Goal: Task Accomplishment & Management: Complete application form

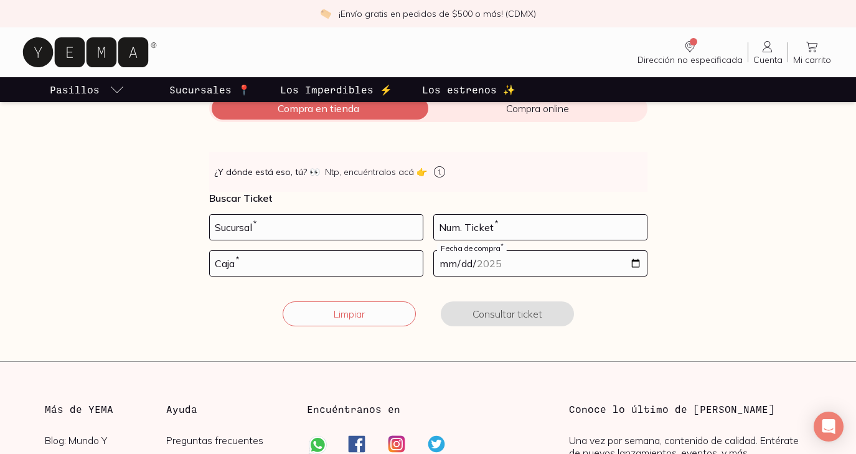
scroll to position [171, 0]
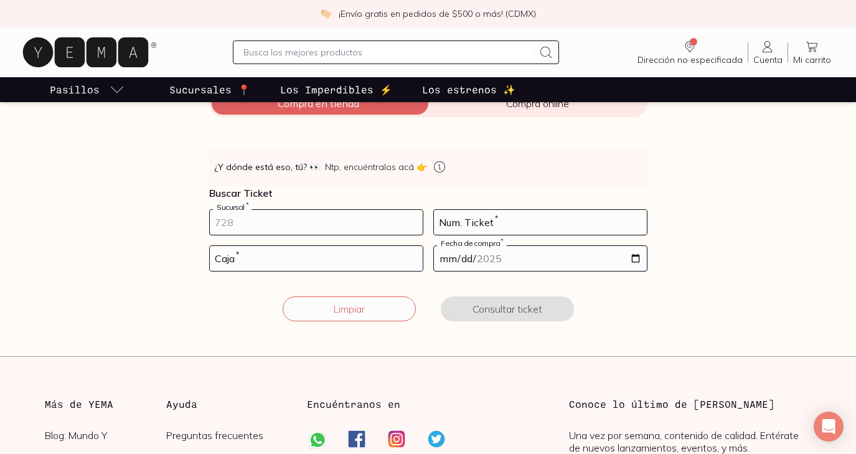
click at [227, 225] on input "number" at bounding box center [316, 222] width 213 height 25
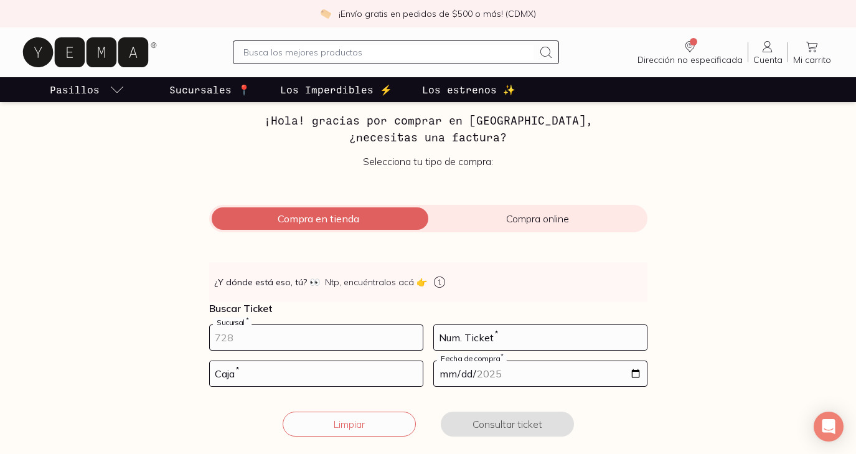
scroll to position [56, 0]
click at [767, 52] on icon at bounding box center [766, 46] width 9 height 11
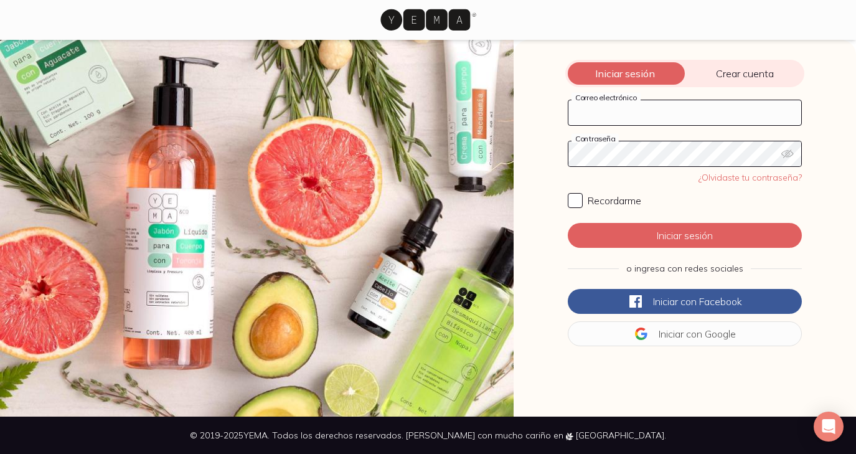
type input "[PERSON_NAME][EMAIL_ADDRESS][DOMAIN_NAME]"
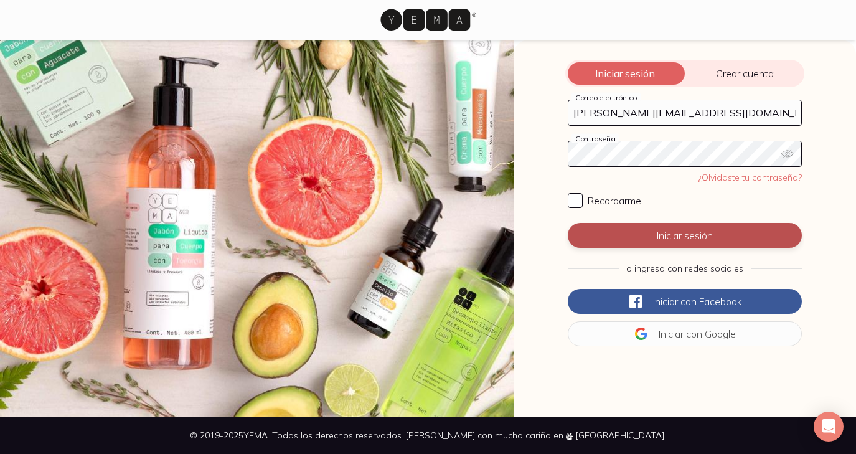
click at [665, 238] on button "Iniciar sesión" at bounding box center [685, 235] width 234 height 25
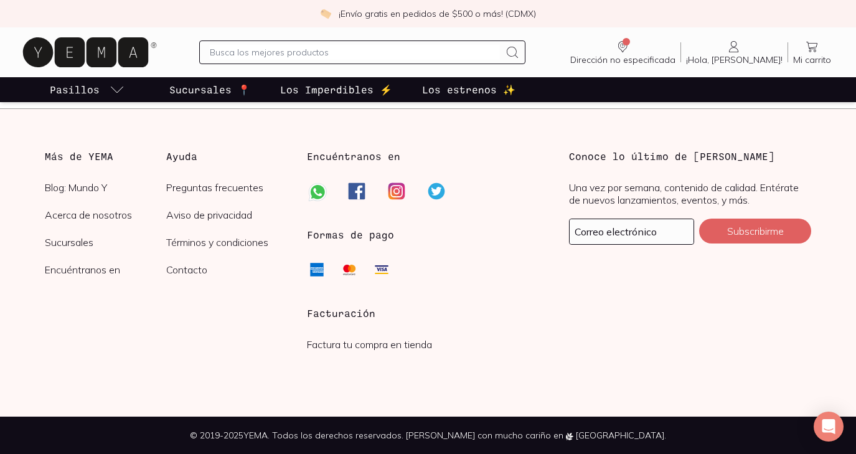
scroll to position [3087, 0]
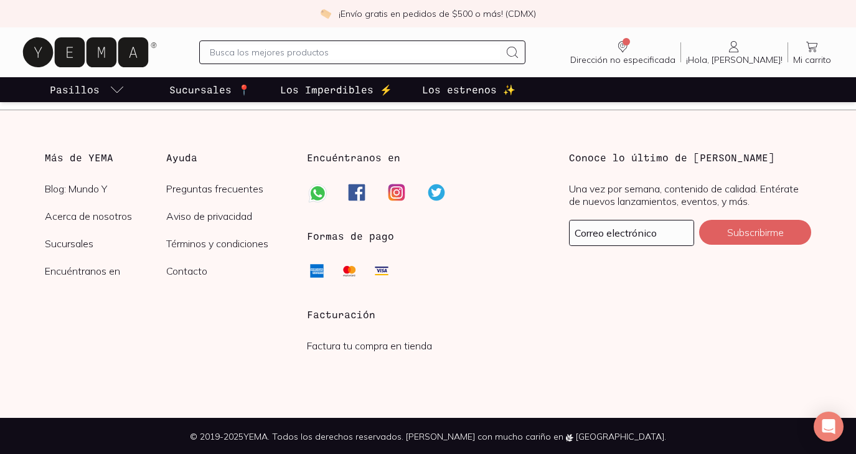
click at [330, 312] on h3 "Facturación" at bounding box center [428, 314] width 242 height 15
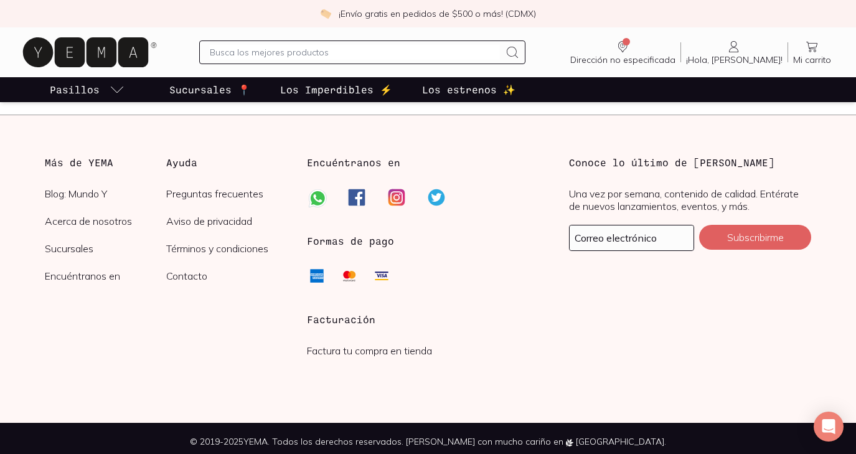
click at [336, 350] on link "Factura tu compra en tienda" at bounding box center [369, 350] width 125 height 12
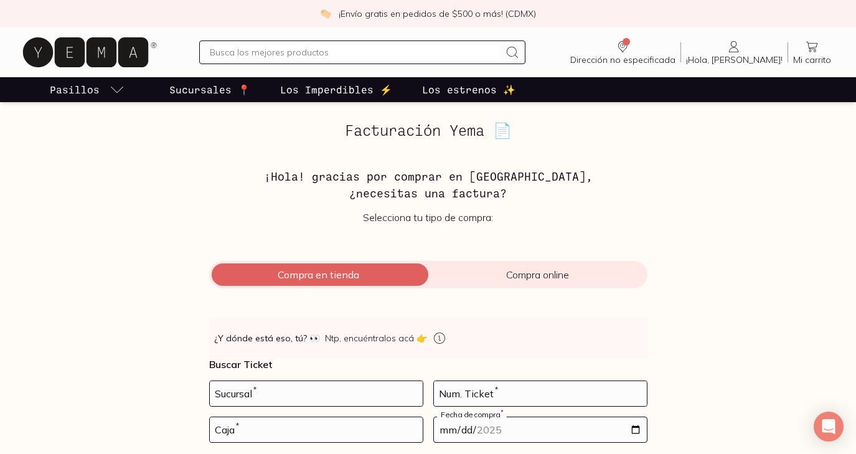
scroll to position [147, 0]
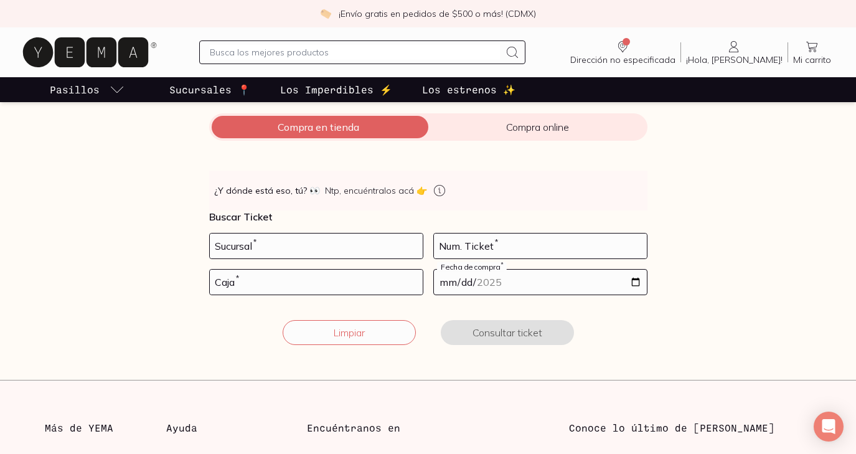
click at [288, 233] on div "Sucursal *" at bounding box center [316, 246] width 214 height 26
click at [291, 246] on input "number" at bounding box center [316, 245] width 213 height 25
type input "10002"
click at [471, 239] on input "number" at bounding box center [540, 245] width 213 height 25
type input "103"
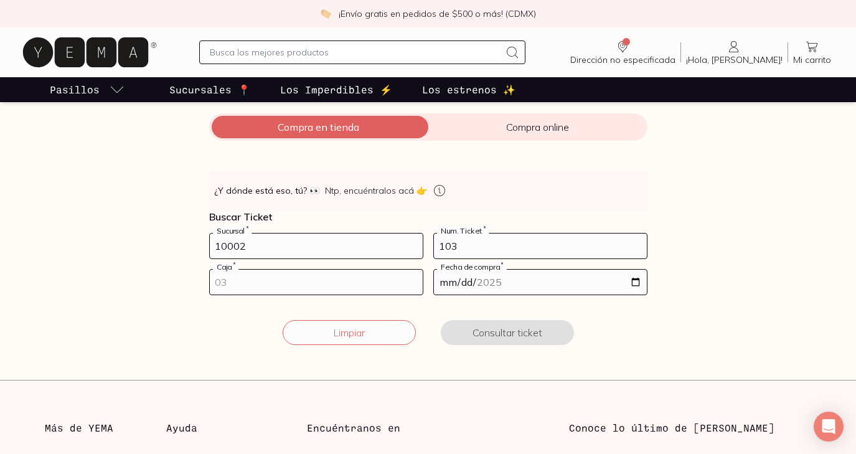
click at [345, 283] on input "number" at bounding box center [316, 281] width 213 height 25
type input "01"
click at [527, 280] on input "date" at bounding box center [540, 281] width 213 height 25
type input "[DATE]"
click at [541, 332] on button "Consultar ticket" at bounding box center [507, 332] width 133 height 25
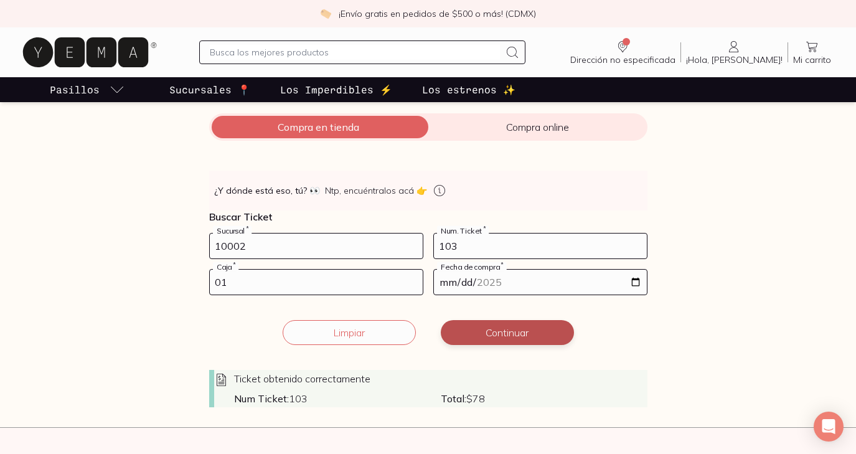
click at [541, 332] on button "Continuar" at bounding box center [507, 332] width 133 height 25
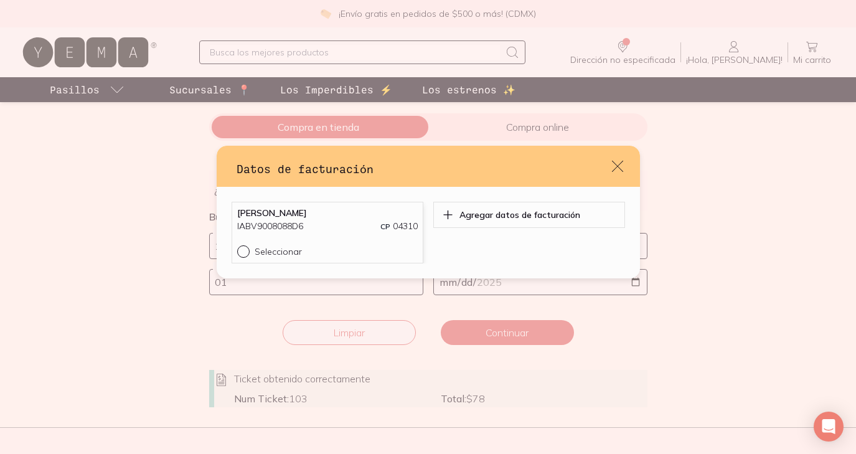
click at [245, 251] on input "Seleccionar" at bounding box center [242, 250] width 10 height 10
radio input "true"
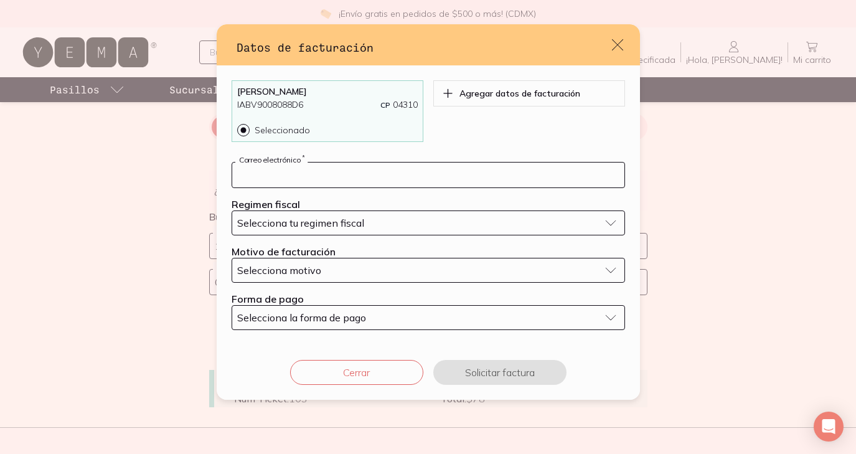
click at [350, 185] on input "default" at bounding box center [428, 174] width 392 height 25
type input "[PERSON_NAME][EMAIL_ADDRESS][DOMAIN_NAME]"
click at [319, 219] on span "Selecciona tu regimen fiscal" at bounding box center [300, 223] width 127 height 12
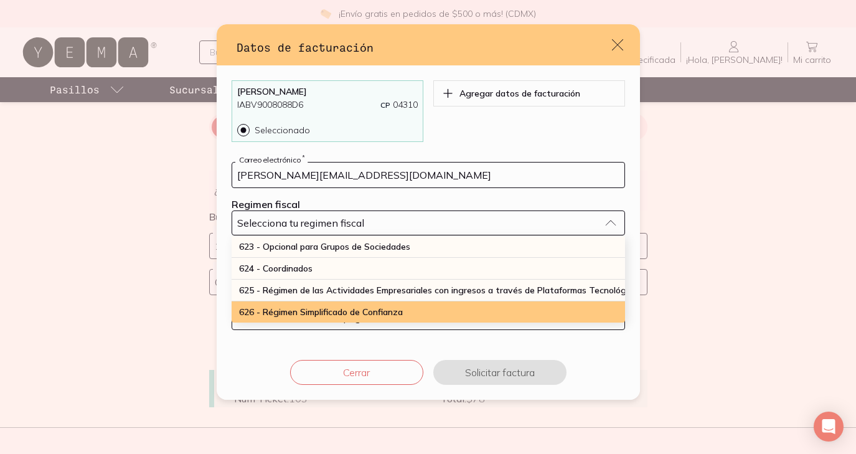
scroll to position [326, 0]
click at [302, 309] on span "626 - Régimen Simplificado de Confianza" at bounding box center [321, 311] width 164 height 11
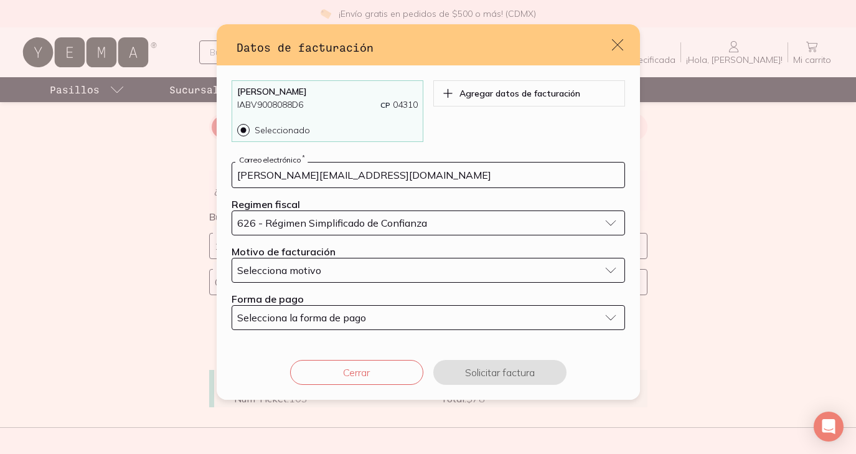
click at [303, 271] on span "Selecciona motivo" at bounding box center [279, 270] width 84 height 12
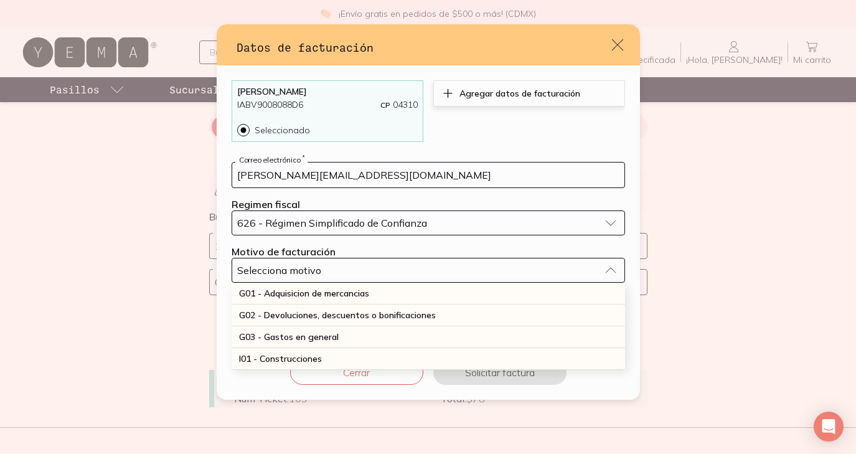
click at [448, 96] on icon "default" at bounding box center [447, 93] width 13 height 15
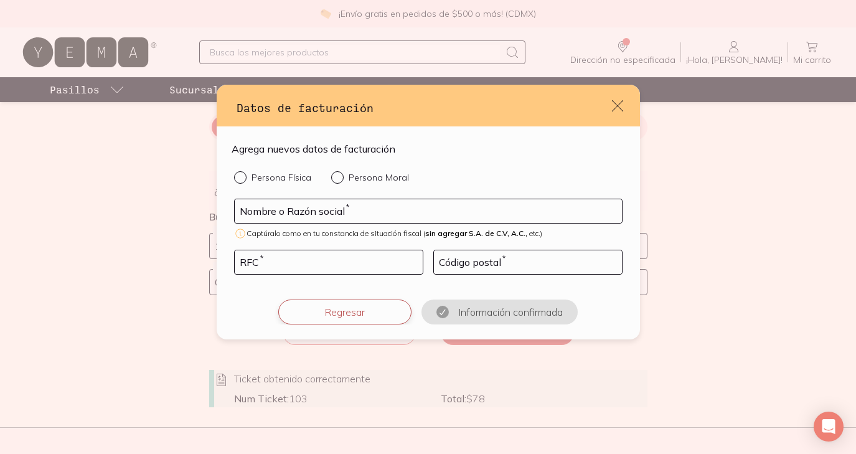
click at [337, 312] on button "Regresar" at bounding box center [344, 311] width 133 height 25
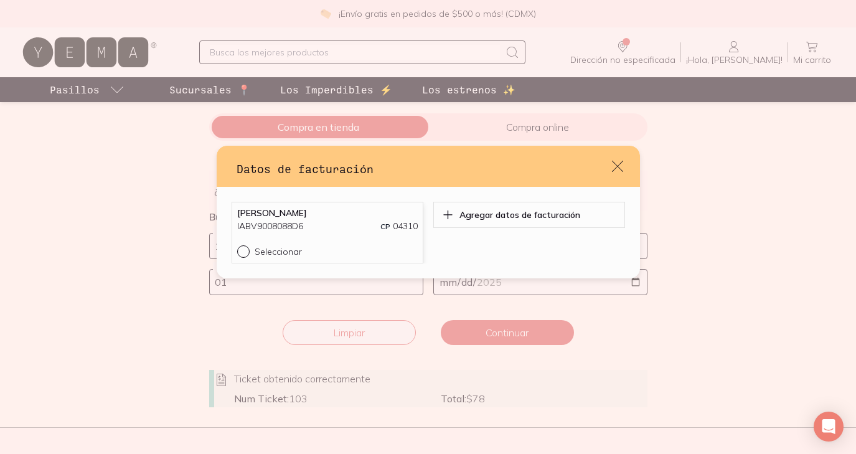
click at [244, 251] on input "Seleccionar" at bounding box center [242, 250] width 10 height 10
radio input "true"
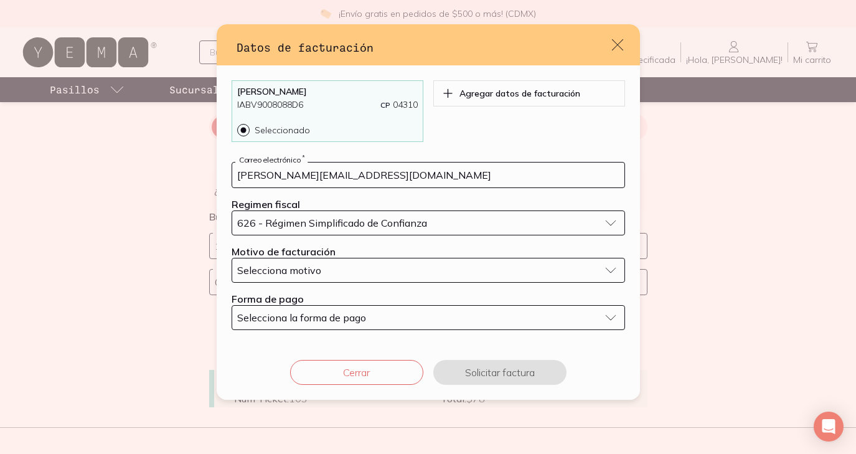
click at [254, 273] on span "Selecciona motivo" at bounding box center [279, 270] width 84 height 12
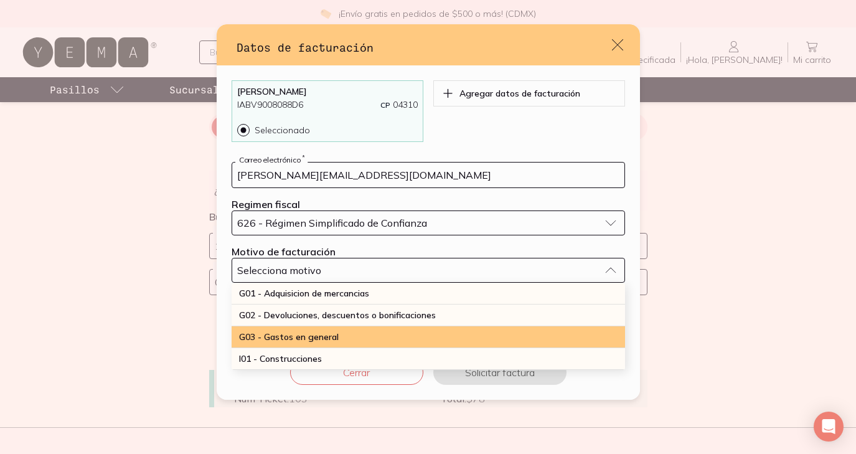
click at [258, 339] on span "G03 - Gastos en general" at bounding box center [289, 336] width 100 height 11
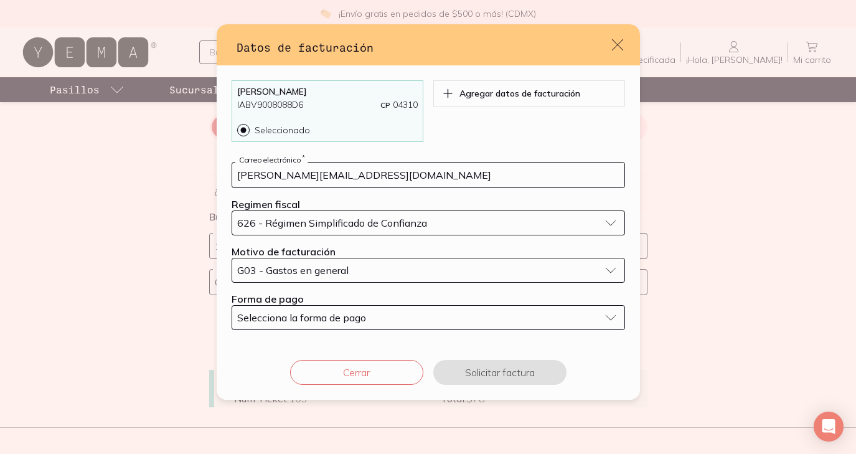
click at [263, 319] on span "Selecciona la forma de pago" at bounding box center [301, 317] width 129 height 12
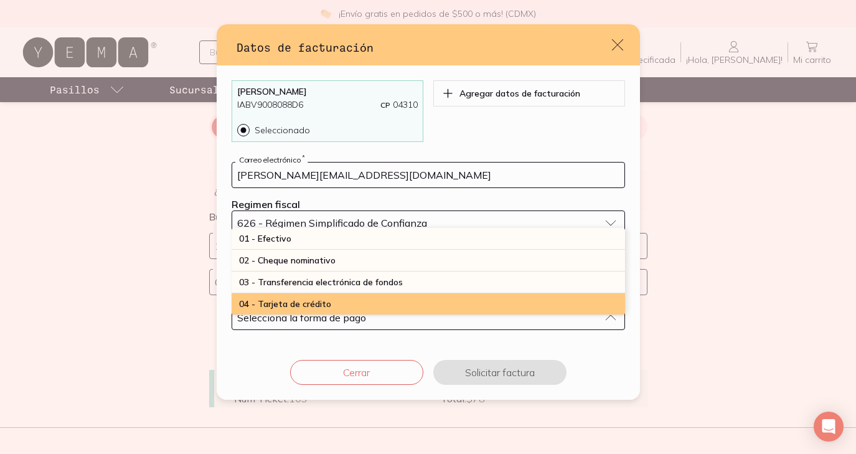
click at [269, 300] on span "04 - Tarjeta de crédito" at bounding box center [285, 303] width 92 height 11
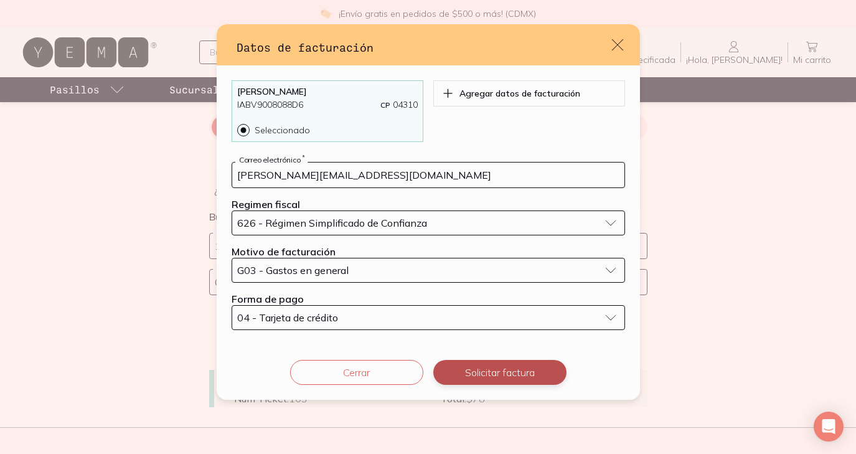
click at [520, 370] on button "Solicitar factura" at bounding box center [499, 372] width 133 height 25
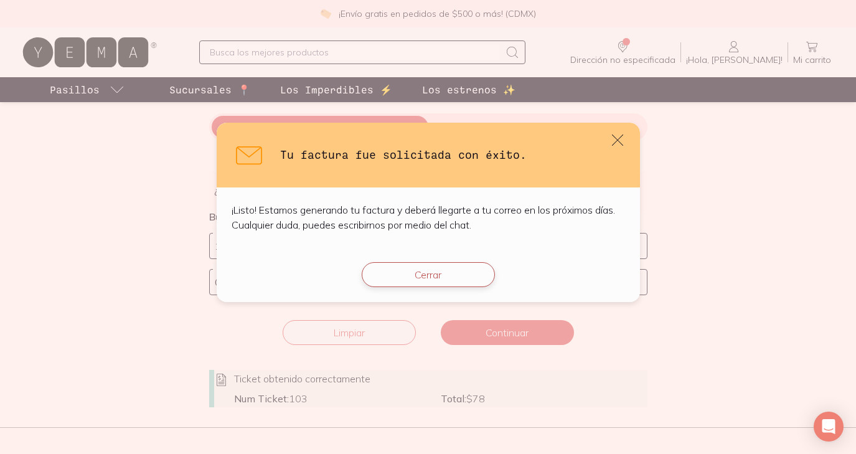
click at [452, 276] on button "Cerrar" at bounding box center [428, 274] width 133 height 25
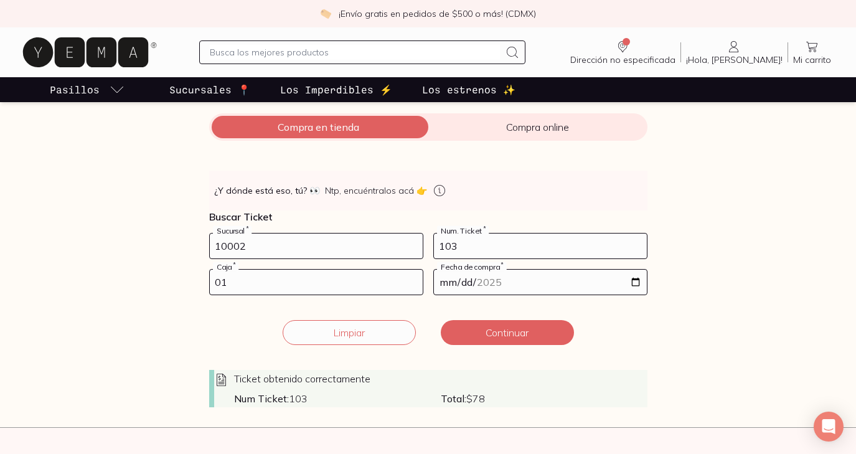
click at [463, 250] on input "103" at bounding box center [540, 245] width 213 height 25
type input "1"
type input "154"
click at [264, 294] on div "01 Caja *" at bounding box center [316, 282] width 214 height 26
click at [264, 286] on input "01" at bounding box center [316, 281] width 213 height 25
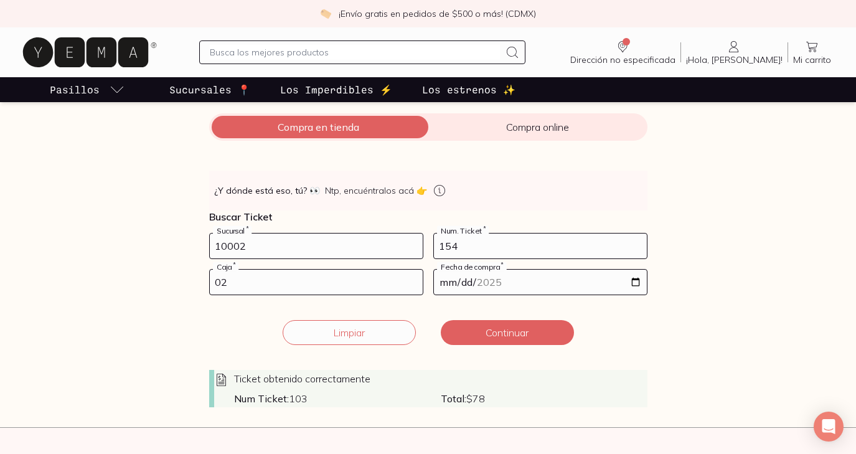
type input "02"
click at [484, 281] on input "[DATE]" at bounding box center [540, 281] width 213 height 25
type input "[DATE]"
click at [602, 325] on div "Limpiar Continuar" at bounding box center [428, 332] width 438 height 25
click at [474, 329] on button "Continuar" at bounding box center [507, 332] width 133 height 25
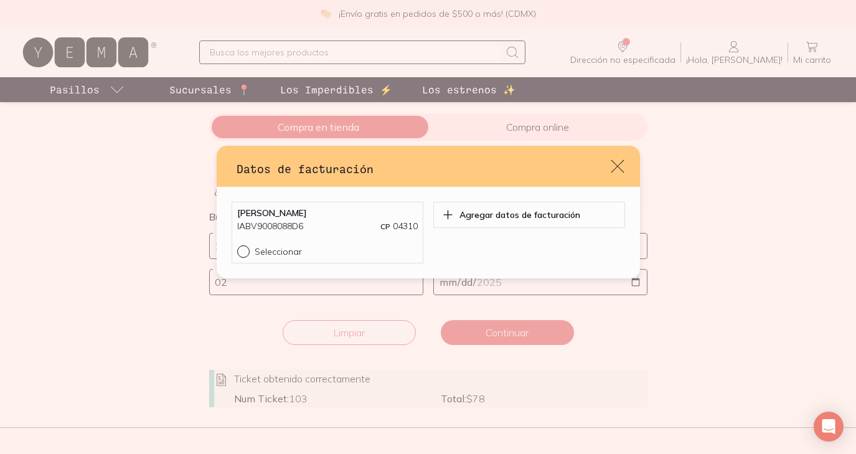
click at [618, 167] on icon "default" at bounding box center [617, 166] width 13 height 13
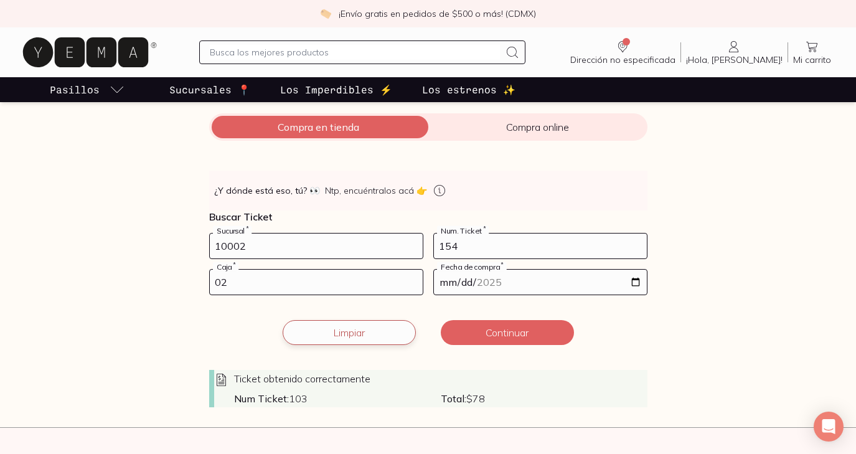
click at [311, 339] on button "Limpiar" at bounding box center [349, 332] width 133 height 25
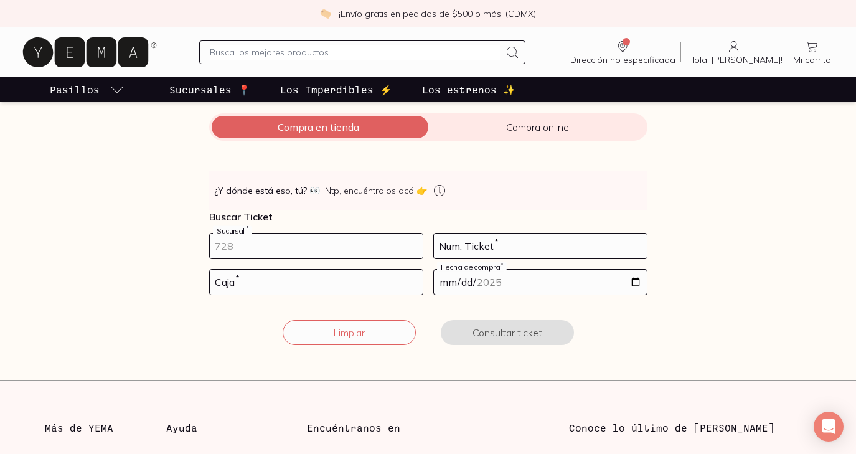
click at [291, 244] on input "number" at bounding box center [316, 245] width 213 height 25
type input "10002"
click at [459, 253] on input "number" at bounding box center [540, 245] width 213 height 25
type input "154"
click at [334, 273] on input "number" at bounding box center [316, 281] width 213 height 25
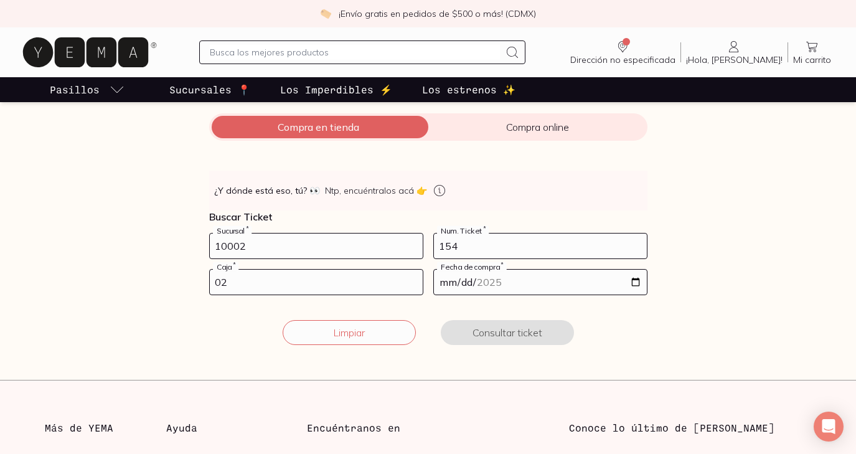
type input "02"
click at [482, 280] on input "date" at bounding box center [540, 281] width 213 height 25
type input "[DATE]"
click at [554, 372] on section "Facturación Yema 📄 ¡Hola! gracias por comprar en [GEOGRAPHIC_DATA], ¿necesitas …" at bounding box center [428, 167] width 856 height 425
click at [476, 331] on button "Consultar ticket" at bounding box center [507, 332] width 133 height 25
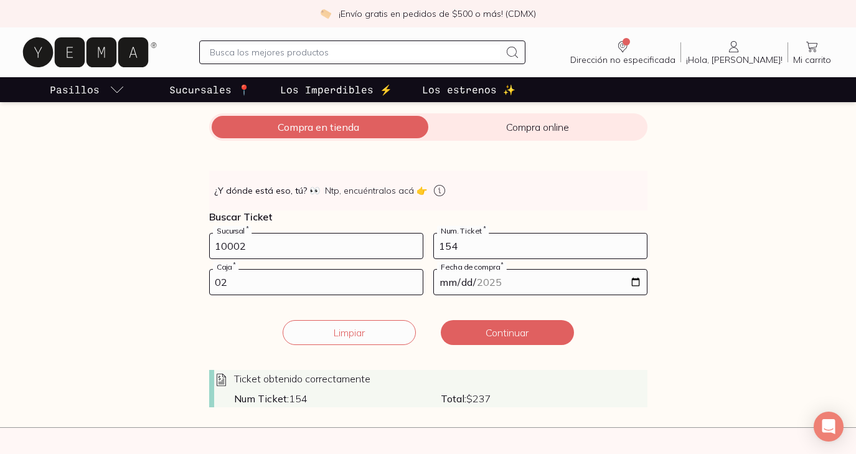
scroll to position [231, 0]
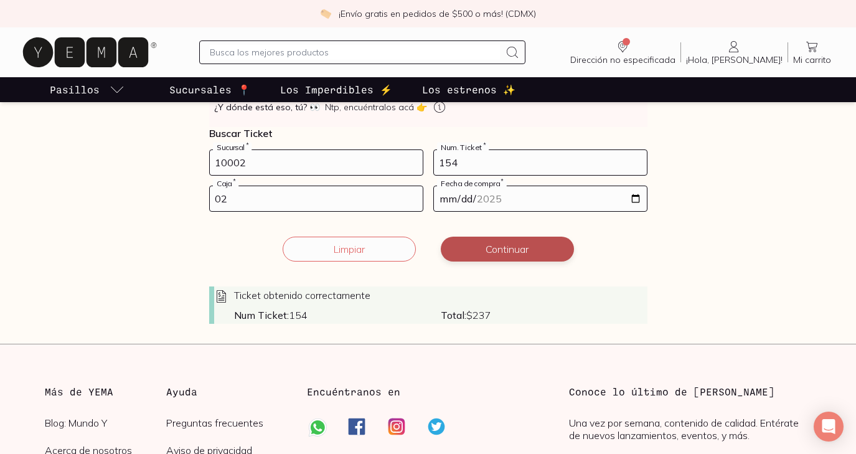
click at [504, 248] on button "Continuar" at bounding box center [507, 248] width 133 height 25
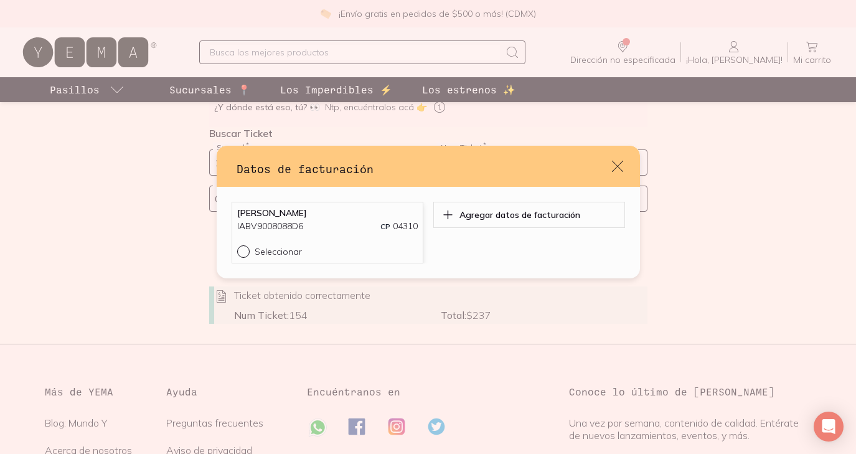
click at [244, 258] on div "[PERSON_NAME] IABV9008088D6 CP 04310 Seleccionar" at bounding box center [328, 233] width 192 height 62
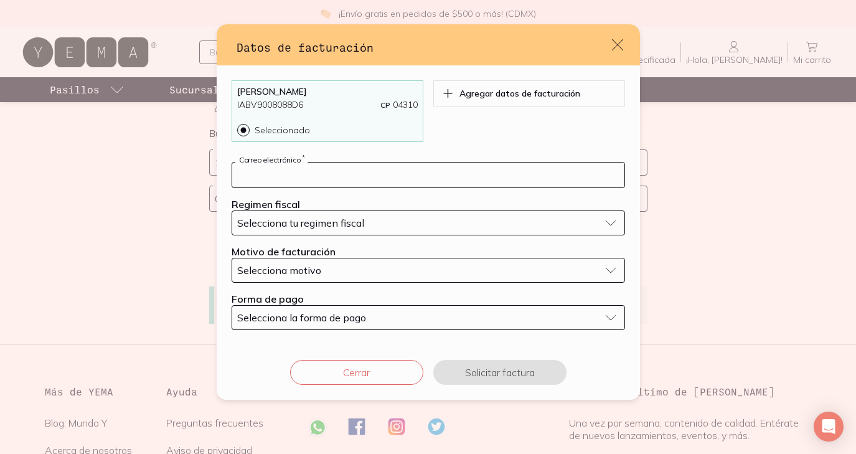
click at [301, 179] on input "default" at bounding box center [428, 174] width 392 height 25
type input "[PERSON_NAME][EMAIL_ADDRESS][DOMAIN_NAME]"
click at [286, 227] on span "Selecciona tu regimen fiscal" at bounding box center [300, 223] width 127 height 12
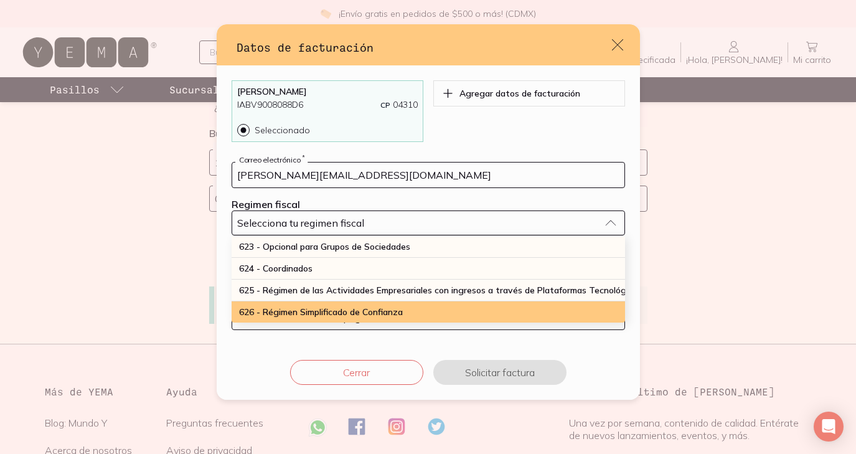
scroll to position [326, 0]
click at [289, 310] on span "626 - Régimen Simplificado de Confianza" at bounding box center [321, 311] width 164 height 11
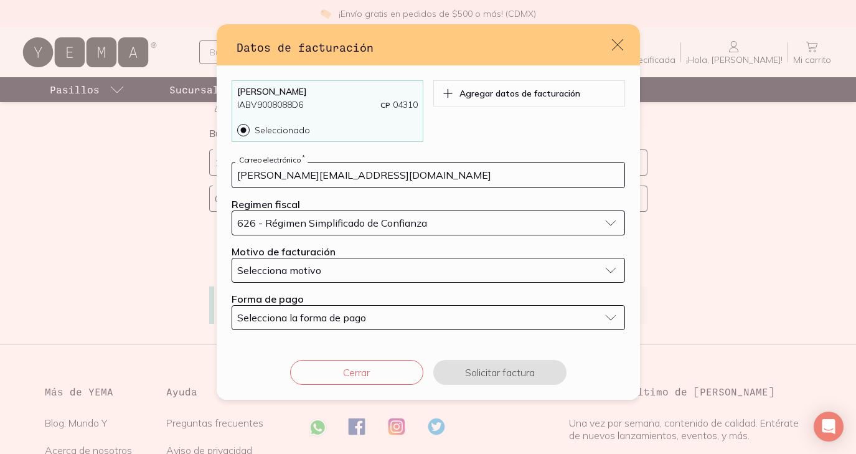
click at [297, 266] on span "Selecciona motivo" at bounding box center [279, 270] width 84 height 12
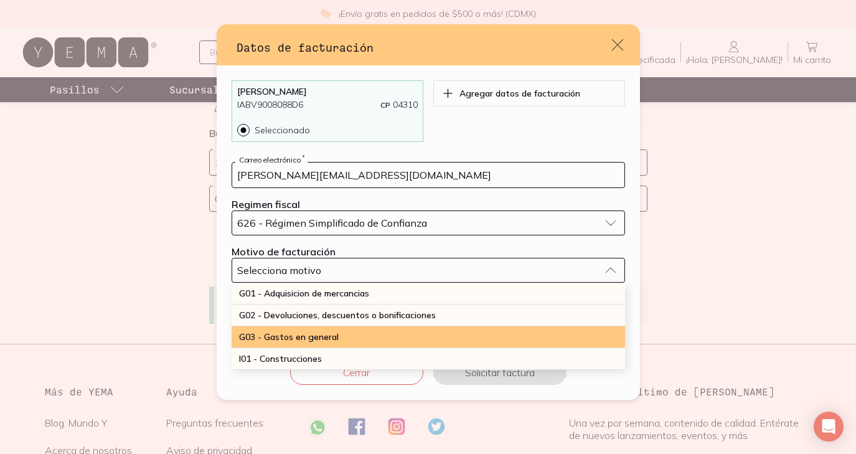
click at [296, 338] on span "G03 - Gastos en general" at bounding box center [289, 336] width 100 height 11
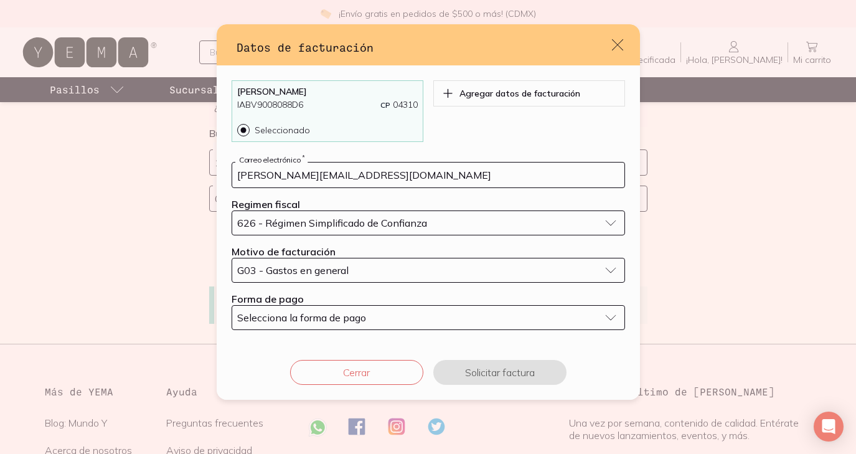
click at [295, 322] on span "Selecciona la forma de pago" at bounding box center [301, 317] width 129 height 12
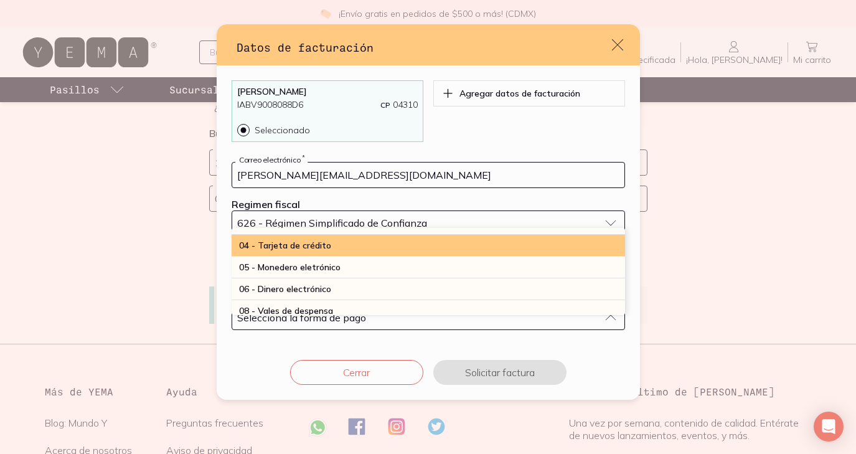
scroll to position [53, 0]
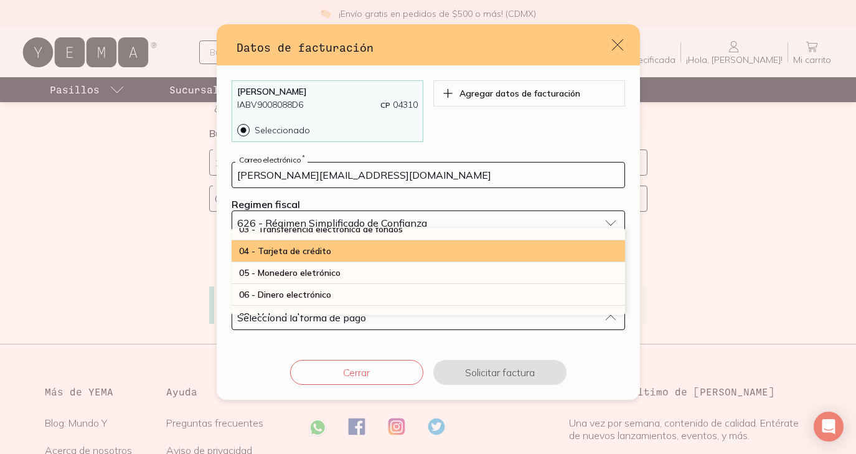
click at [300, 256] on div "04 - Tarjeta de crédito" at bounding box center [428, 251] width 393 height 22
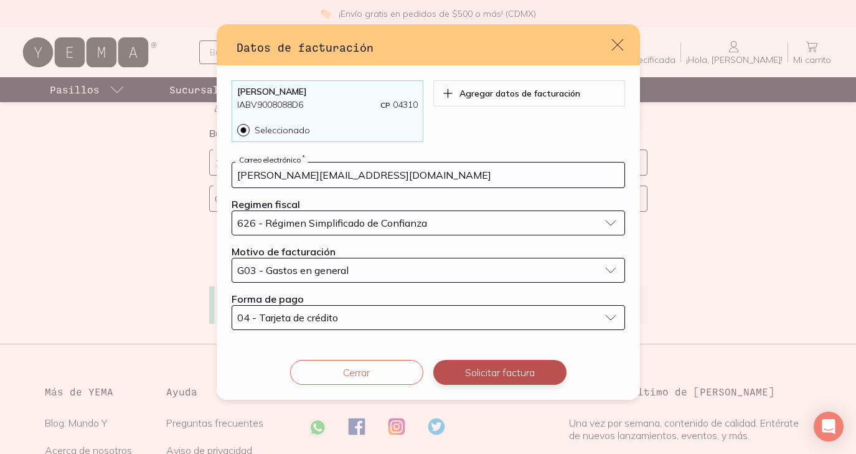
click at [480, 374] on button "Solicitar factura" at bounding box center [499, 372] width 133 height 25
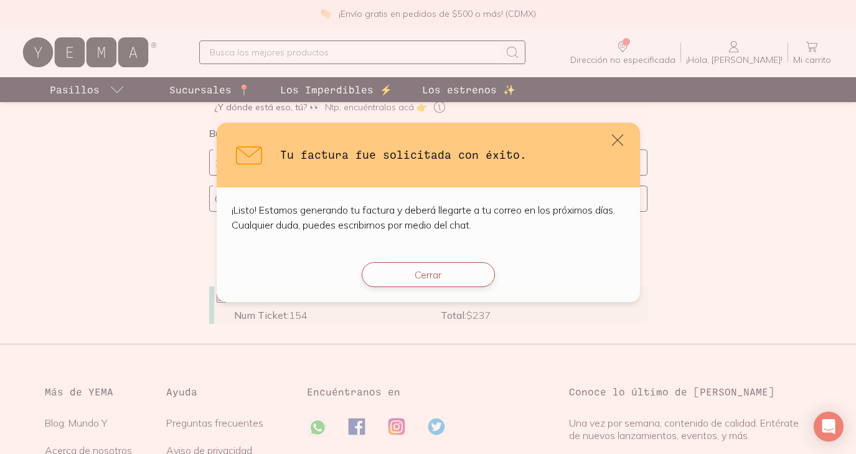
click at [419, 275] on button "Cerrar" at bounding box center [428, 274] width 133 height 25
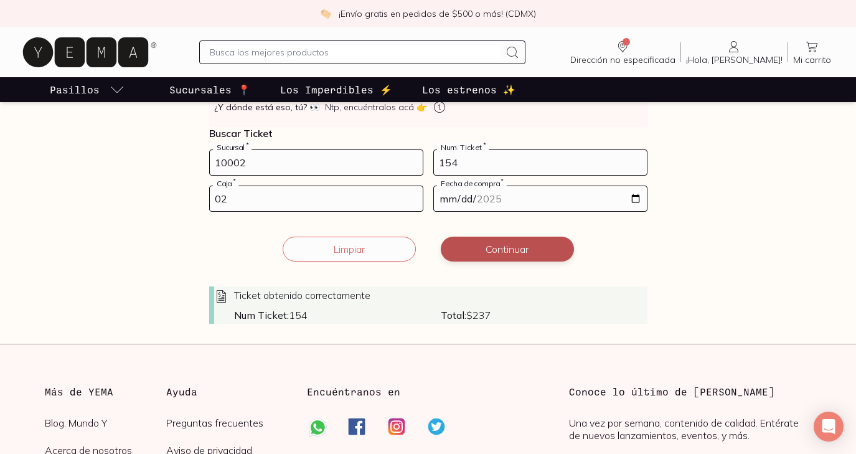
click at [504, 246] on button "Continuar" at bounding box center [507, 248] width 133 height 25
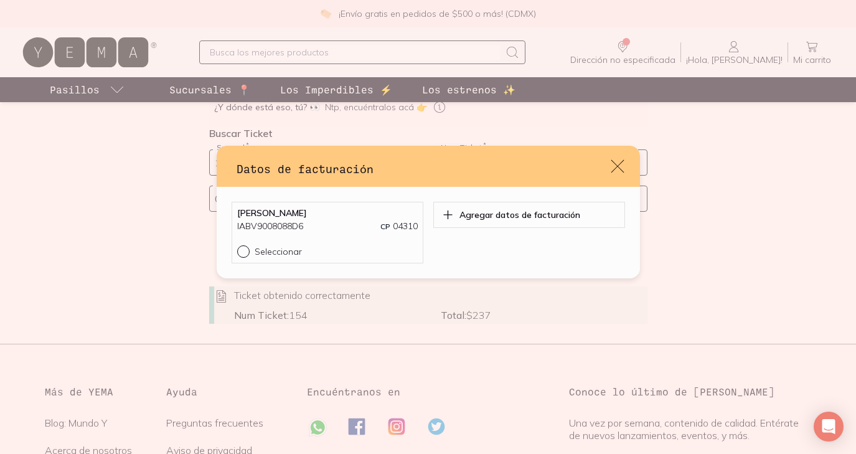
click at [619, 167] on icon "default" at bounding box center [617, 165] width 17 height 17
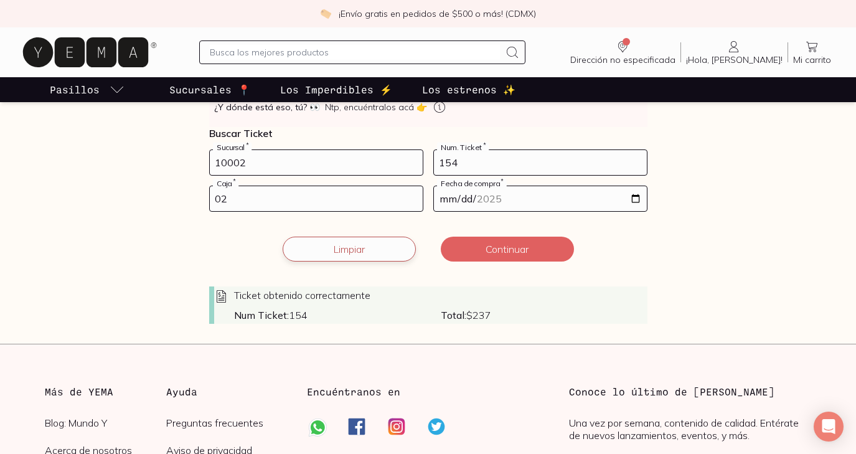
click at [348, 255] on button "Limpiar" at bounding box center [349, 248] width 133 height 25
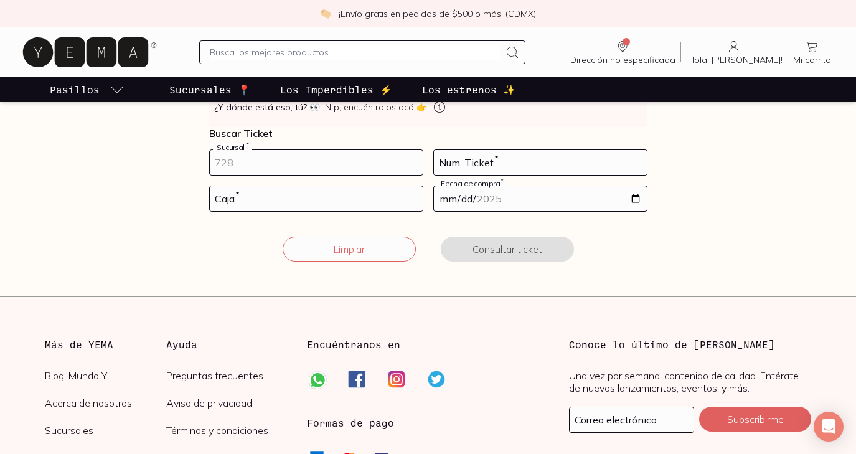
click at [281, 150] on input "number" at bounding box center [316, 162] width 213 height 25
type input "10002"
click at [523, 165] on input "number" at bounding box center [540, 162] width 213 height 25
type input "188"
click at [334, 199] on input "number" at bounding box center [316, 198] width 213 height 25
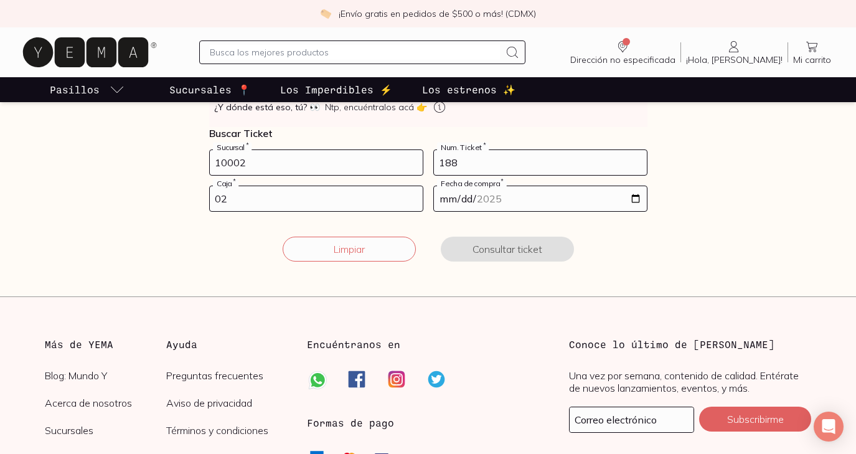
type input "02"
click at [454, 196] on input "date" at bounding box center [540, 198] width 213 height 25
type input "[DATE]"
click at [550, 253] on button "Consultar ticket" at bounding box center [507, 248] width 133 height 25
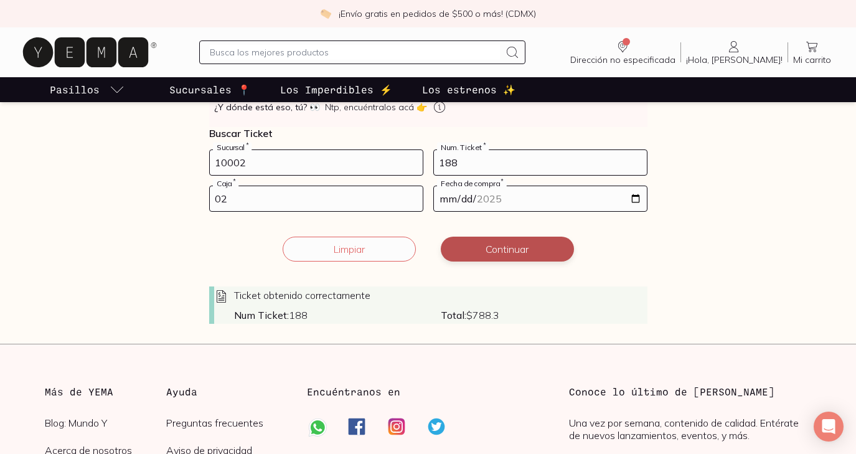
click at [503, 256] on button "Continuar" at bounding box center [507, 248] width 133 height 25
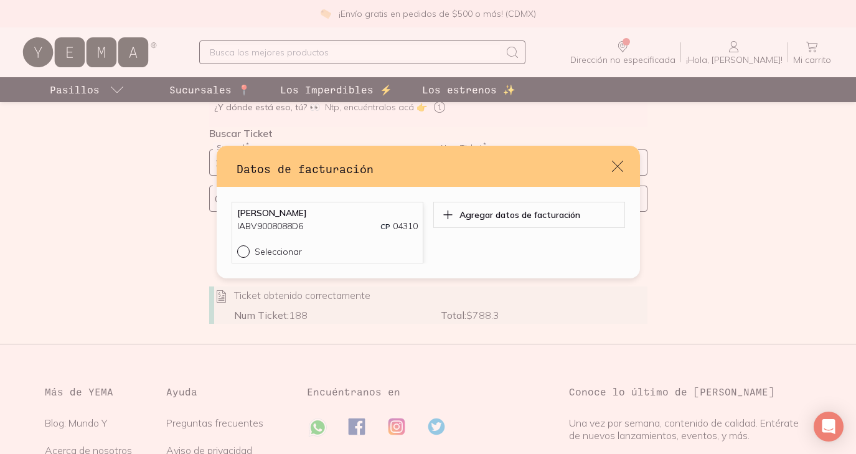
click at [240, 251] on input "Seleccionar" at bounding box center [242, 250] width 10 height 10
radio input "true"
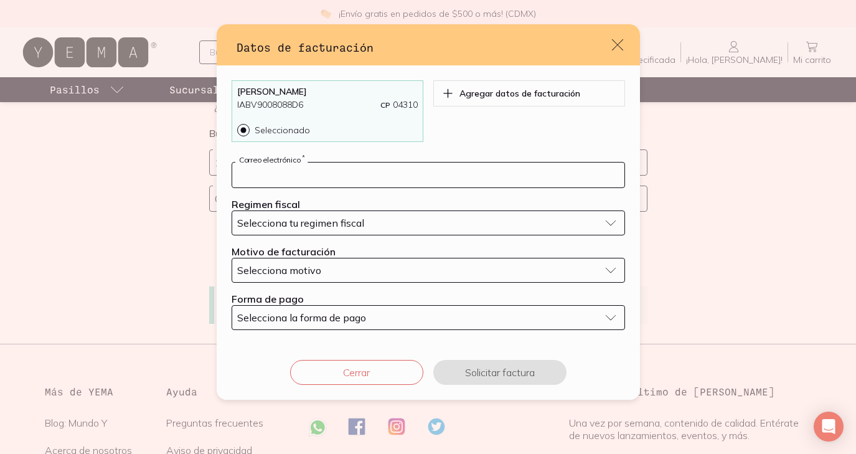
click at [284, 178] on input "default" at bounding box center [428, 174] width 392 height 25
type input "[PERSON_NAME][EMAIL_ADDRESS][DOMAIN_NAME]"
click at [284, 228] on span "Selecciona tu regimen fiscal" at bounding box center [300, 223] width 127 height 12
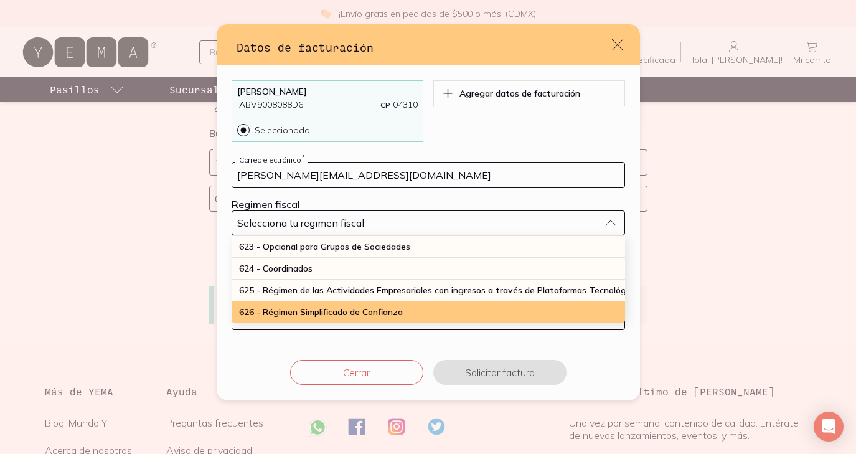
scroll to position [326, 0]
click at [281, 306] on div "626 - Régimen Simplificado de Confianza" at bounding box center [428, 311] width 393 height 21
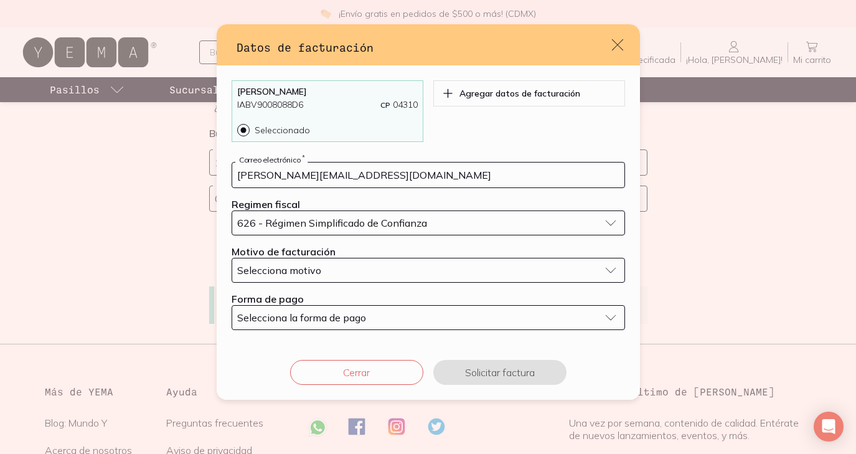
click at [279, 273] on span "Selecciona motivo" at bounding box center [279, 270] width 84 height 12
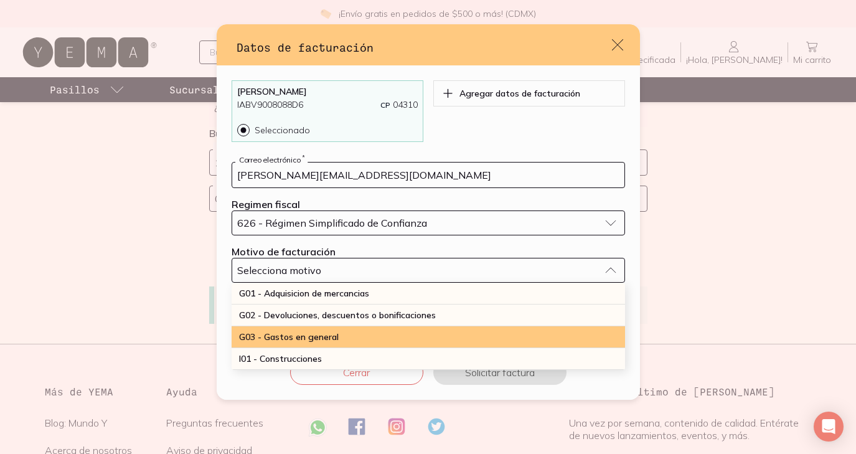
click at [281, 332] on span "G03 - Gastos en general" at bounding box center [289, 336] width 100 height 11
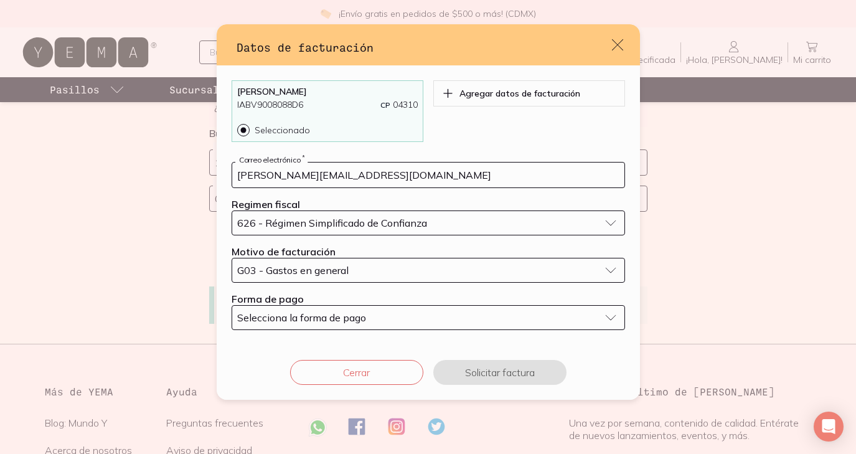
click at [286, 320] on span "Selecciona la forma de pago" at bounding box center [301, 317] width 129 height 12
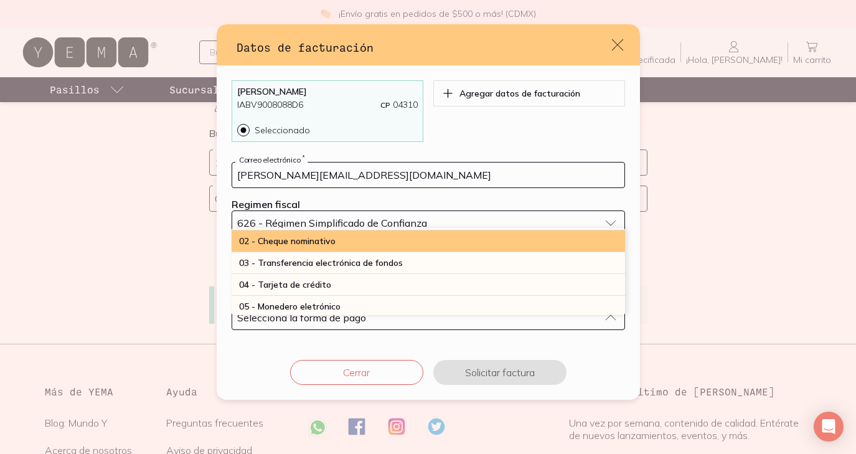
scroll to position [20, 0]
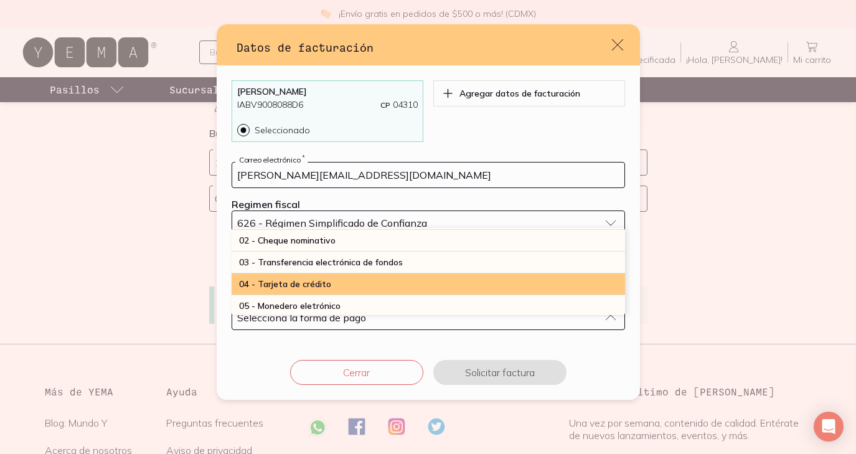
click at [286, 283] on span "04 - Tarjeta de crédito" at bounding box center [285, 283] width 92 height 11
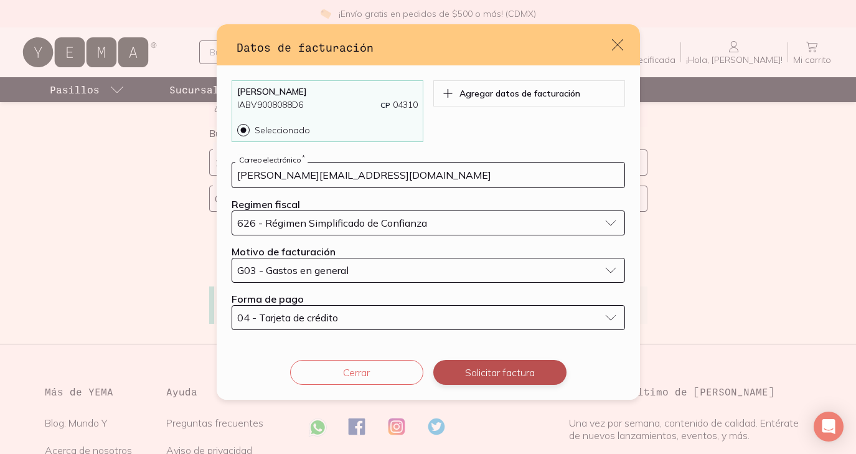
click at [503, 379] on button "Solicitar factura" at bounding box center [499, 372] width 133 height 25
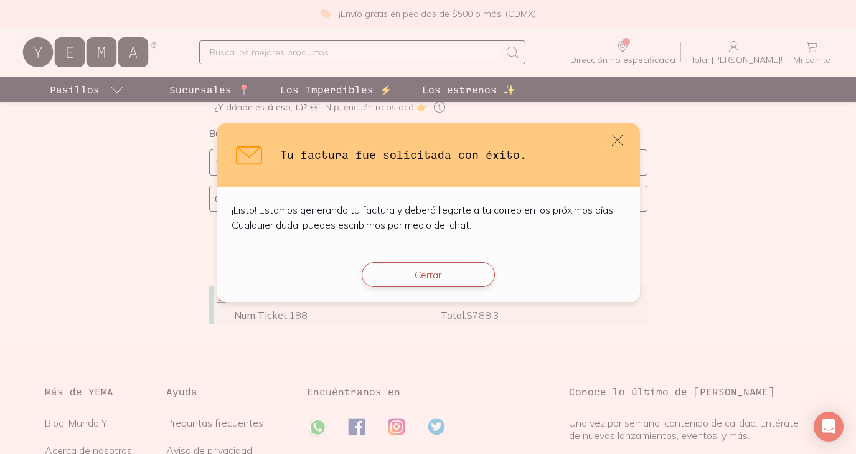
click at [444, 274] on button "Cerrar" at bounding box center [428, 274] width 133 height 25
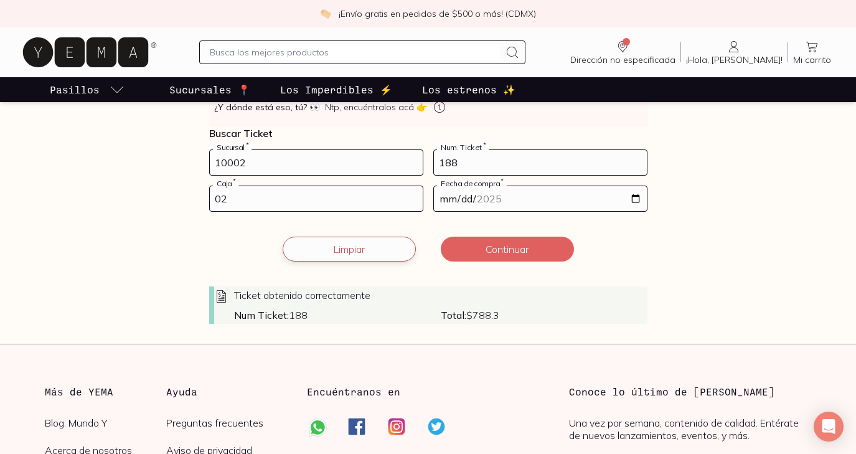
click at [365, 252] on button "Limpiar" at bounding box center [349, 248] width 133 height 25
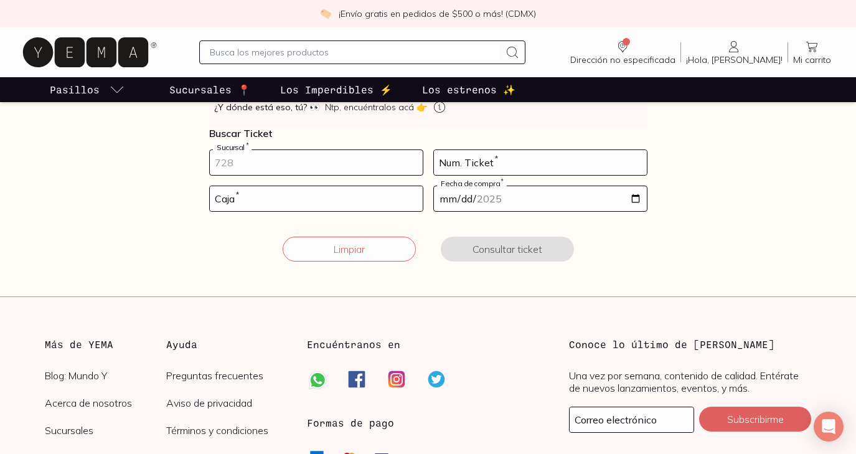
click at [284, 172] on input "number" at bounding box center [316, 162] width 213 height 25
type input "10002"
click at [479, 163] on input "number" at bounding box center [540, 162] width 213 height 25
type input "194"
click at [345, 204] on input "number" at bounding box center [316, 198] width 213 height 25
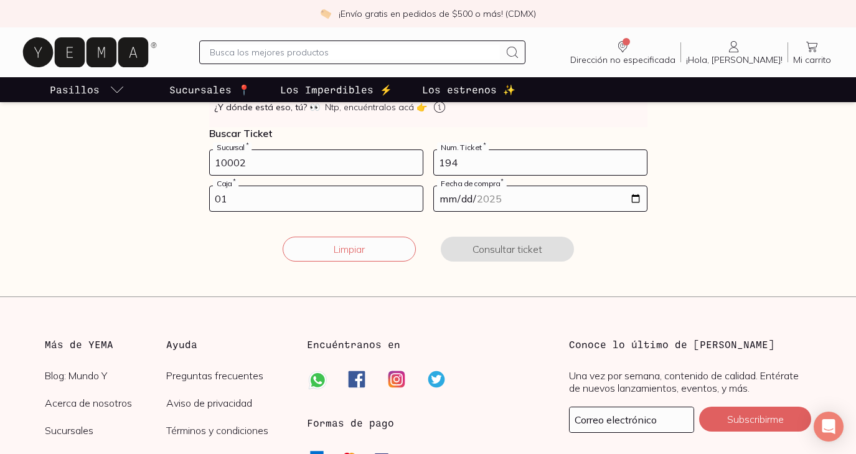
type input "01"
click at [487, 190] on input "date" at bounding box center [540, 198] width 213 height 25
type input "[DATE]"
click at [543, 251] on button "Consultar ticket" at bounding box center [507, 248] width 133 height 25
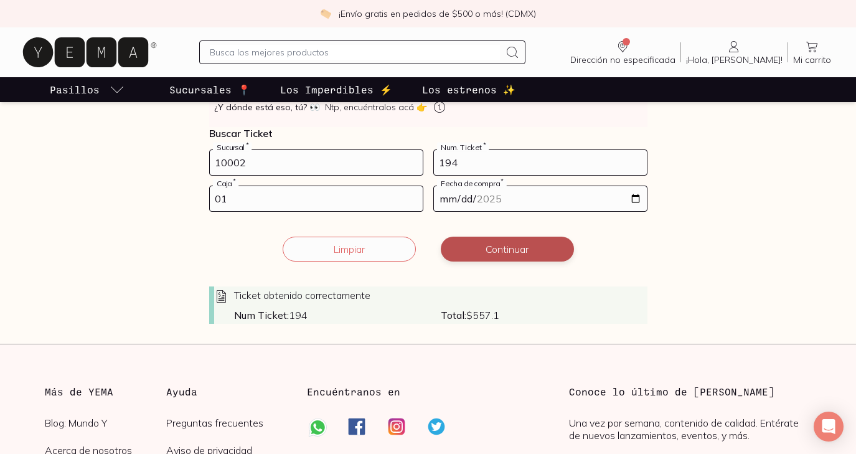
click at [523, 253] on button "Continuar" at bounding box center [507, 248] width 133 height 25
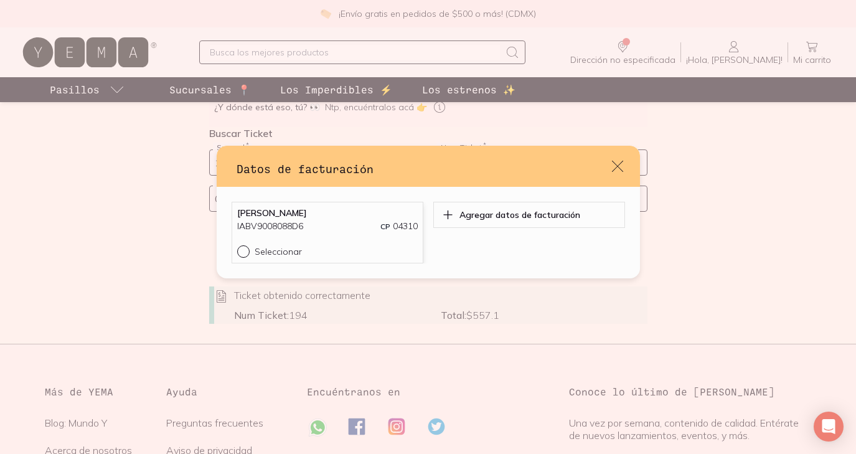
click at [246, 251] on input "Seleccionar" at bounding box center [242, 250] width 10 height 10
radio input "true"
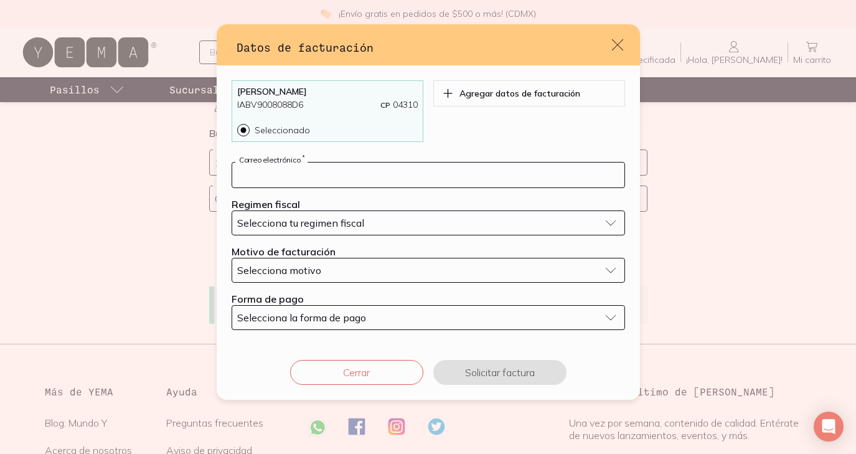
click at [290, 183] on input "default" at bounding box center [428, 174] width 392 height 25
type input "[PERSON_NAME][EMAIL_ADDRESS][DOMAIN_NAME]"
click at [285, 222] on span "Selecciona tu regimen fiscal" at bounding box center [300, 223] width 127 height 12
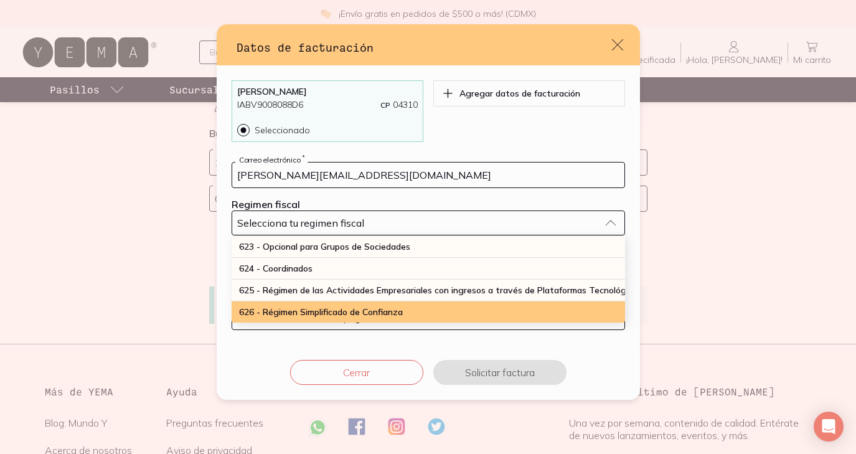
scroll to position [326, 0]
click at [281, 307] on span "626 - Régimen Simplificado de Confianza" at bounding box center [321, 311] width 164 height 11
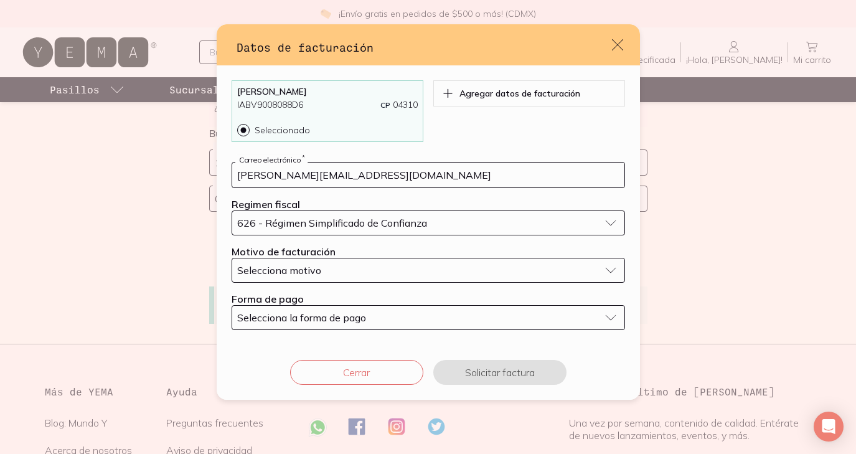
click at [283, 273] on span "Selecciona motivo" at bounding box center [279, 270] width 84 height 12
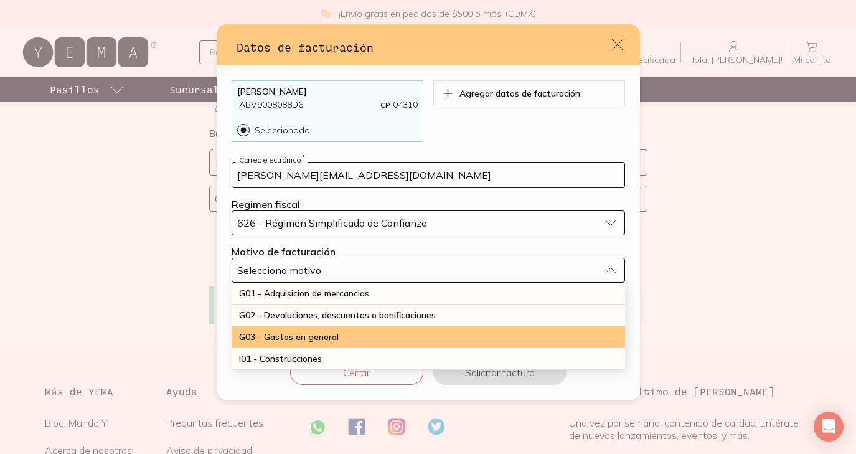
click at [284, 342] on span "G03 - Gastos en general" at bounding box center [289, 336] width 100 height 11
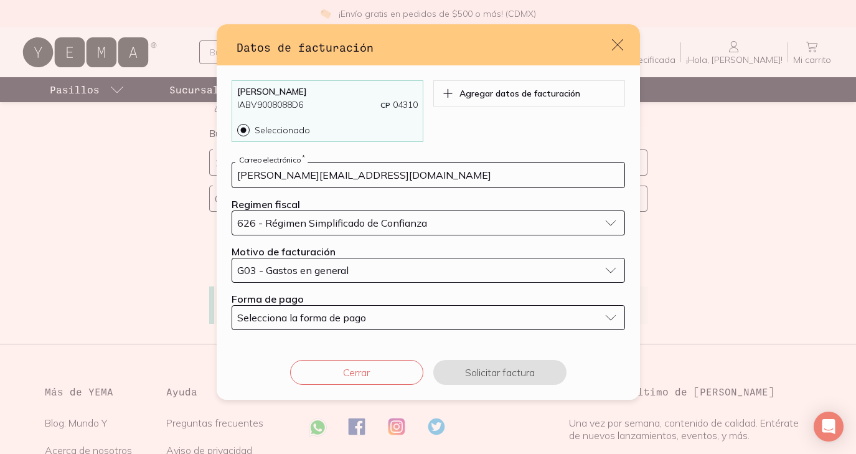
click at [286, 322] on span "Selecciona la forma de pago" at bounding box center [301, 317] width 129 height 12
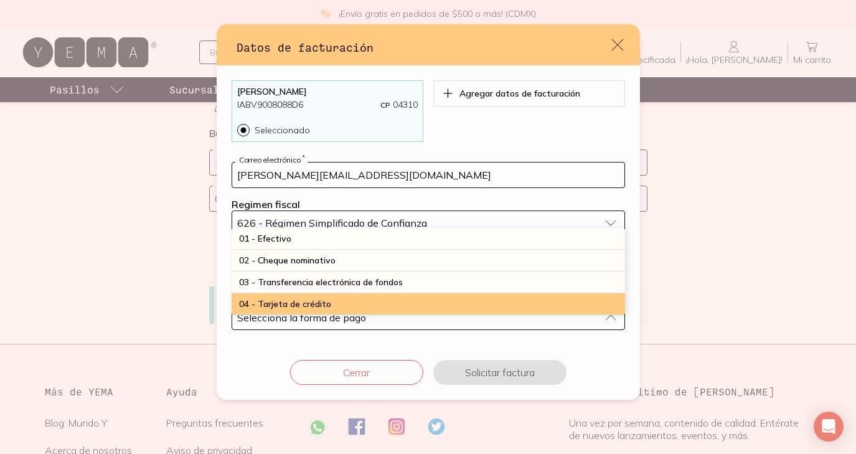
click at [292, 297] on div "04 - Tarjeta de crédito" at bounding box center [428, 304] width 393 height 22
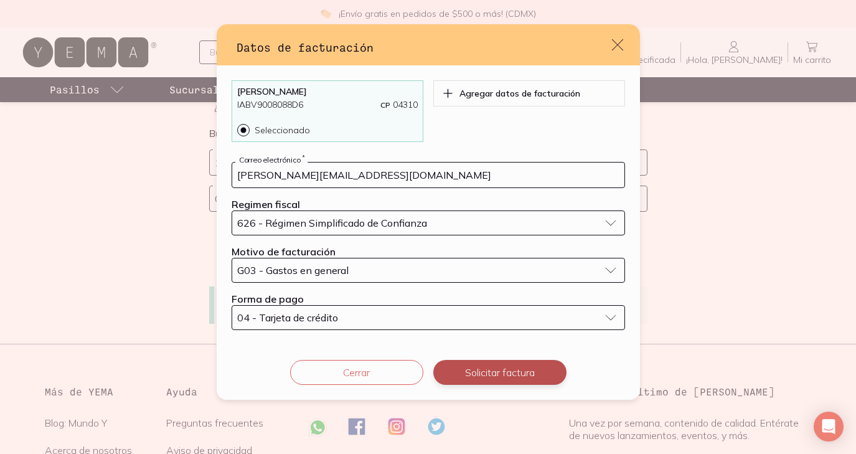
click at [481, 375] on button "Solicitar factura" at bounding box center [499, 372] width 133 height 25
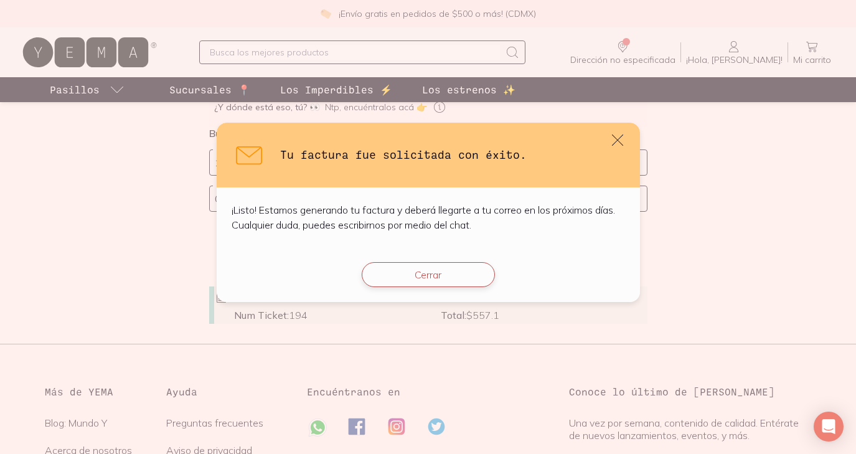
click at [455, 274] on button "Cerrar" at bounding box center [428, 274] width 133 height 25
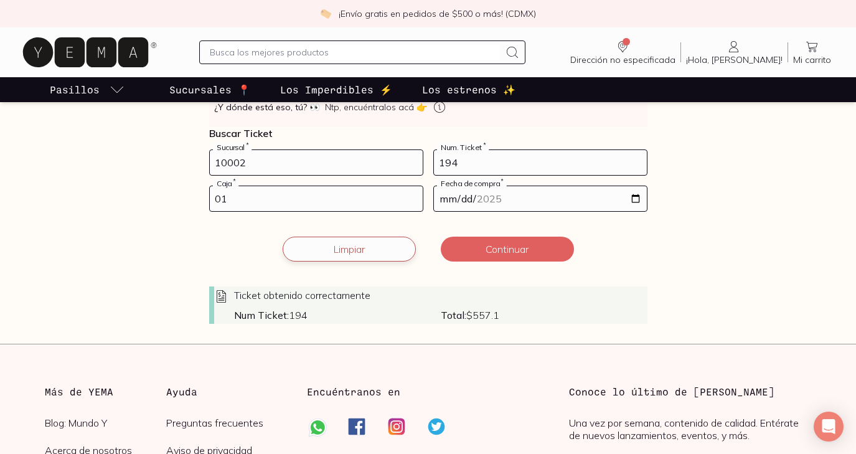
click at [352, 246] on button "Limpiar" at bounding box center [349, 248] width 133 height 25
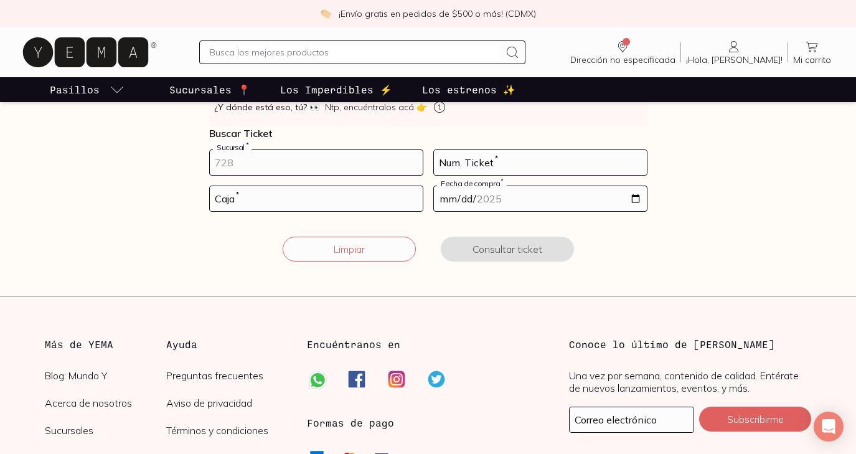
click at [322, 157] on input "number" at bounding box center [316, 162] width 213 height 25
type input "10002"
click at [501, 154] on input "number" at bounding box center [540, 162] width 213 height 25
type input "147"
click at [300, 194] on input "number" at bounding box center [316, 198] width 213 height 25
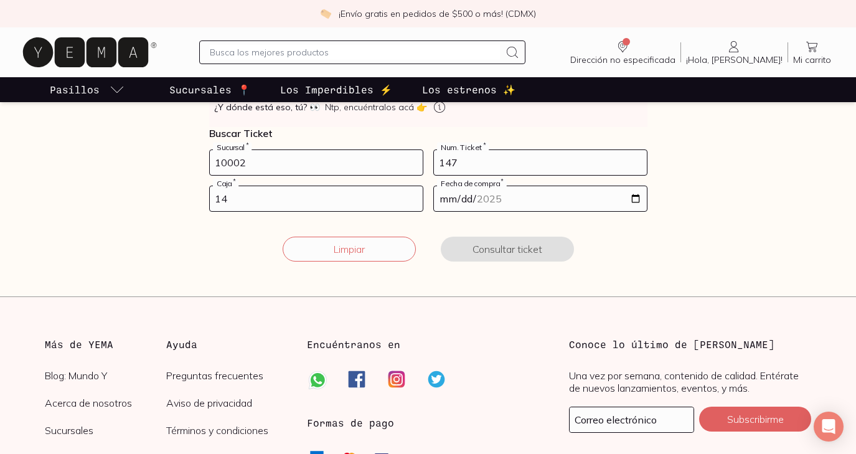
type input "1"
type input "01"
click at [558, 201] on input "date" at bounding box center [540, 198] width 213 height 25
type input "[DATE]"
click at [566, 278] on section "Facturación Yema 📄 ¡Hola! gracias por comprar en [GEOGRAPHIC_DATA], ¿necesitas …" at bounding box center [428, 83] width 856 height 425
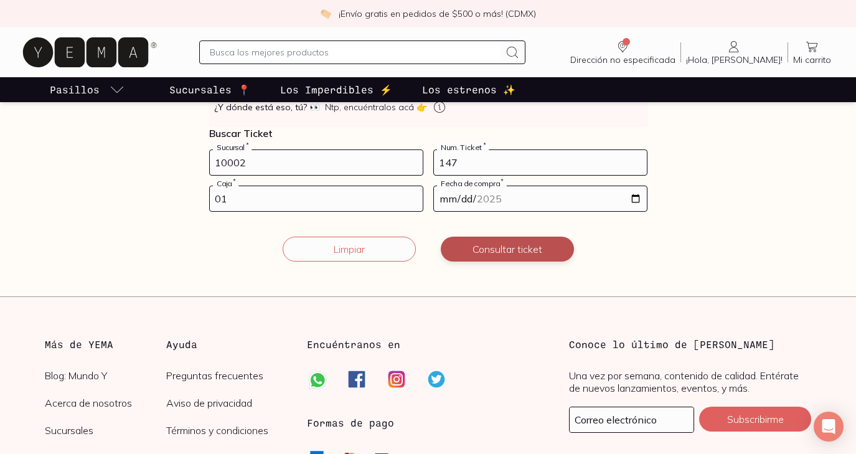
click at [515, 249] on button "Consultar ticket" at bounding box center [507, 248] width 133 height 25
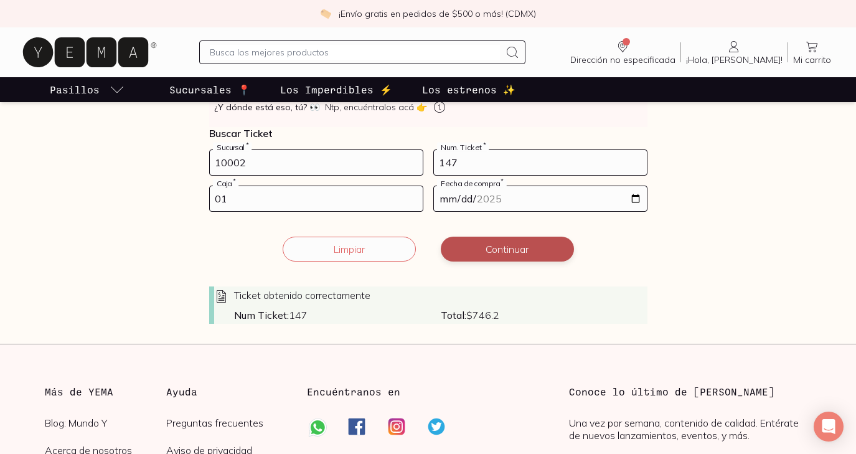
click at [515, 249] on button "Continuar" at bounding box center [507, 248] width 133 height 25
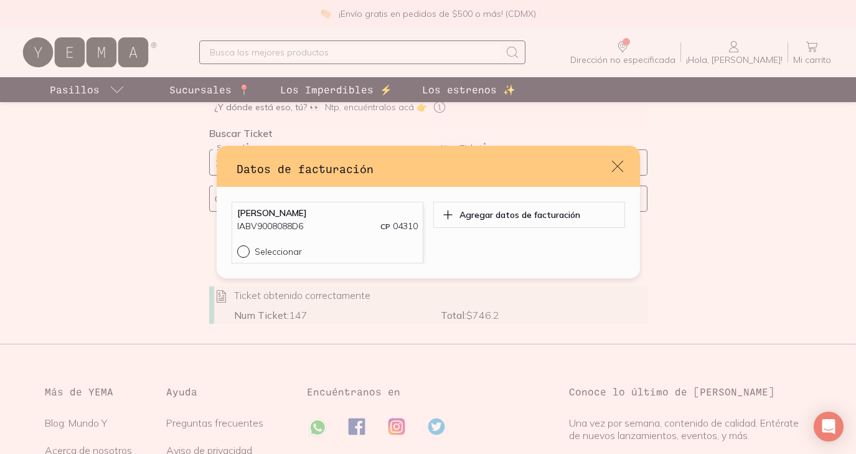
click at [245, 255] on div "default" at bounding box center [245, 251] width 17 height 12
click at [245, 255] on input "Seleccionar" at bounding box center [242, 250] width 10 height 10
radio input "true"
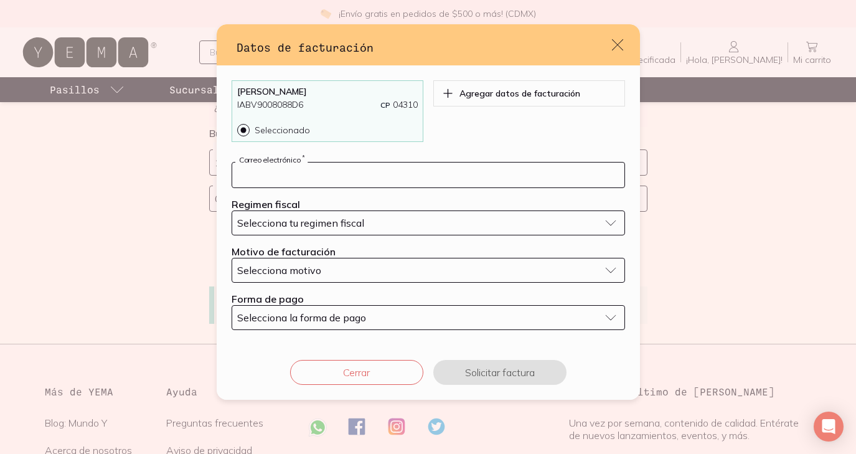
click at [305, 172] on input "default" at bounding box center [428, 174] width 392 height 25
type input "[PERSON_NAME][EMAIL_ADDRESS][DOMAIN_NAME]"
click at [299, 220] on span "Selecciona tu regimen fiscal" at bounding box center [300, 223] width 127 height 12
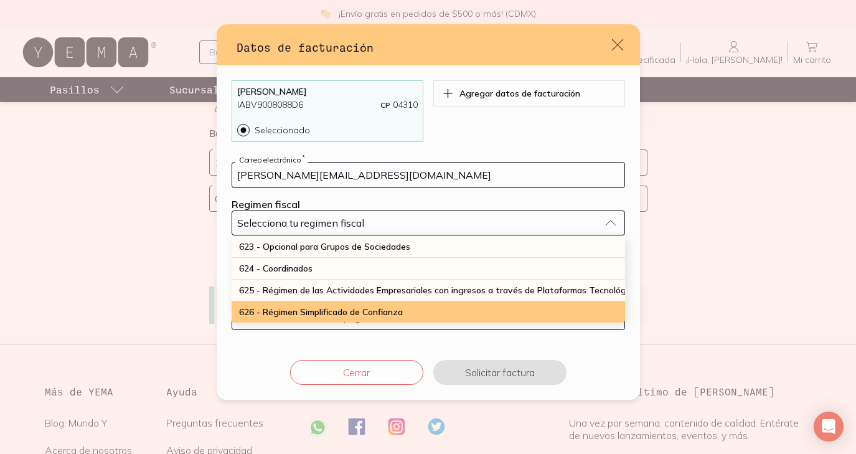
click at [288, 311] on span "626 - Régimen Simplificado de Confianza" at bounding box center [321, 311] width 164 height 11
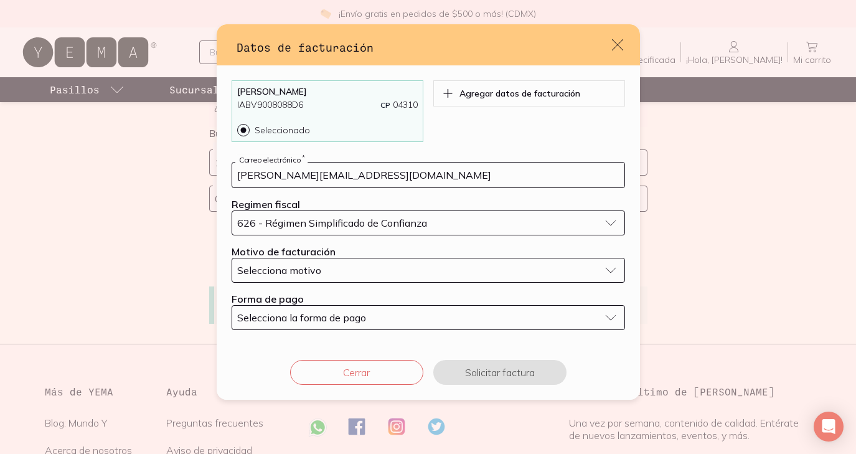
click at [289, 260] on button "Selecciona motivo" at bounding box center [428, 270] width 393 height 25
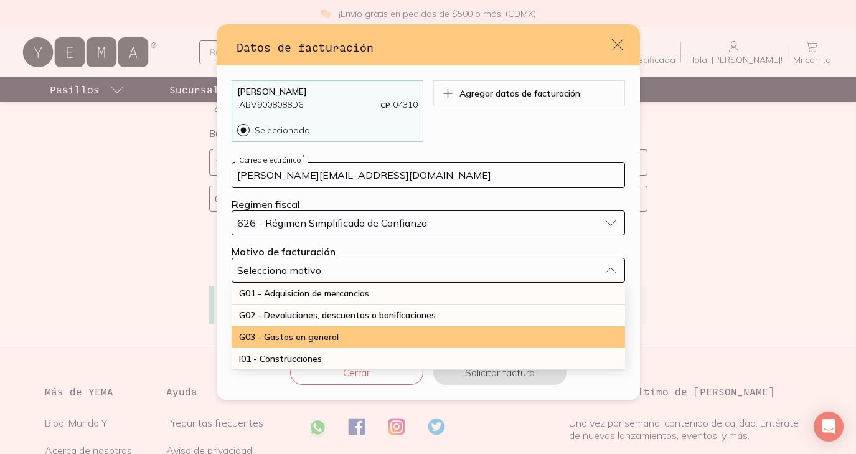
click at [289, 336] on span "G03 - Gastos en general" at bounding box center [289, 336] width 100 height 11
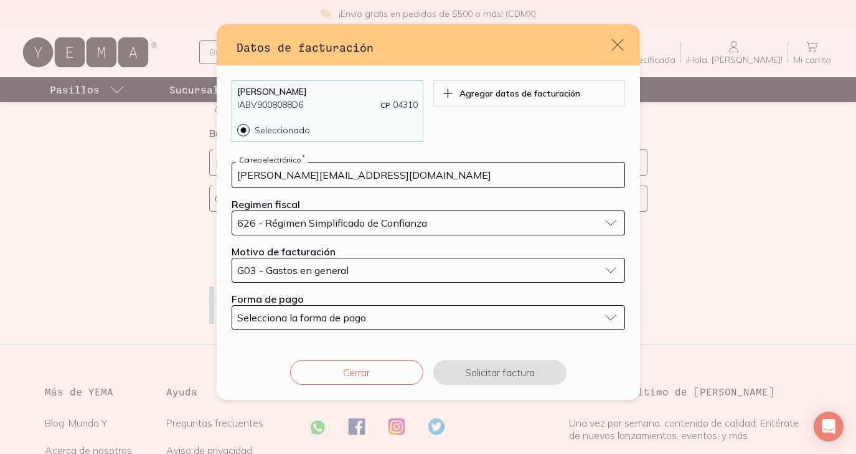
click at [292, 317] on span "Selecciona la forma de pago" at bounding box center [301, 317] width 129 height 12
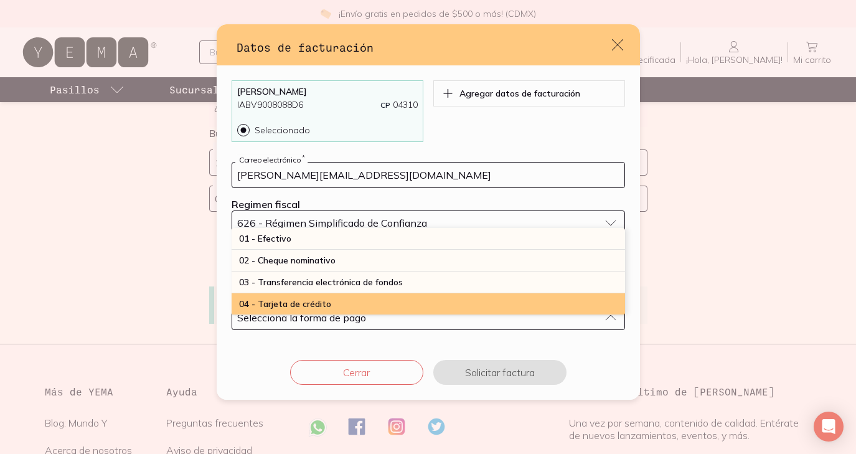
click at [294, 304] on span "04 - Tarjeta de crédito" at bounding box center [285, 303] width 92 height 11
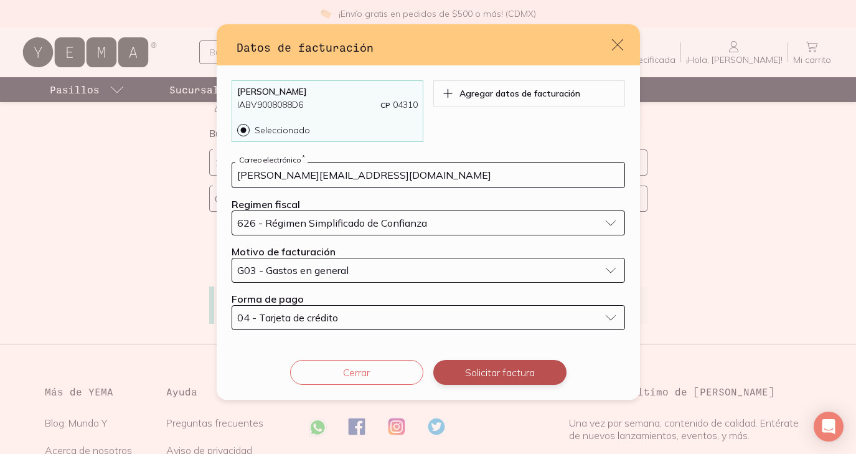
click at [495, 376] on button "Solicitar factura" at bounding box center [499, 372] width 133 height 25
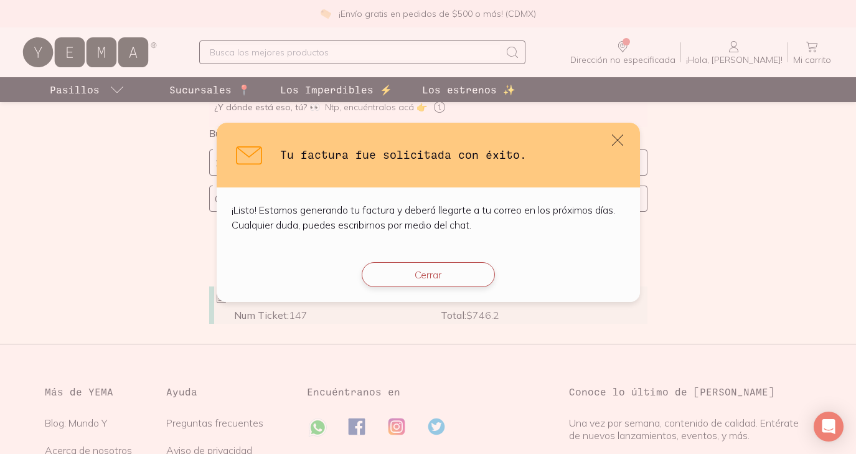
click at [407, 270] on button "Cerrar" at bounding box center [428, 274] width 133 height 25
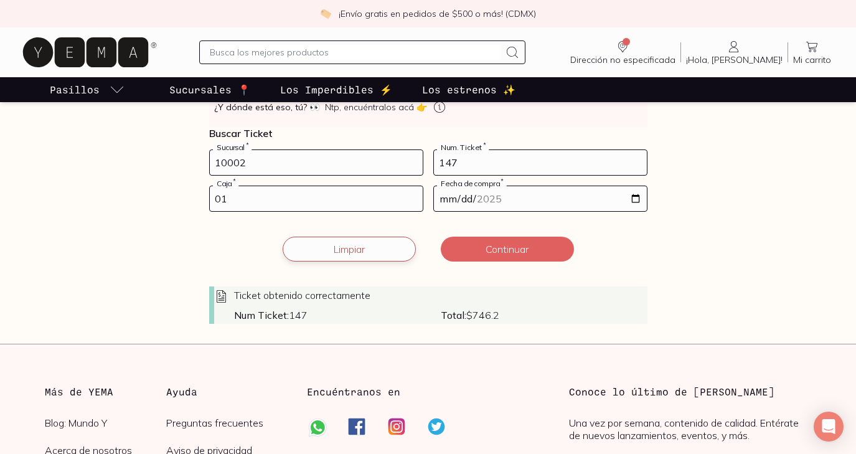
click at [367, 251] on button "Limpiar" at bounding box center [349, 248] width 133 height 25
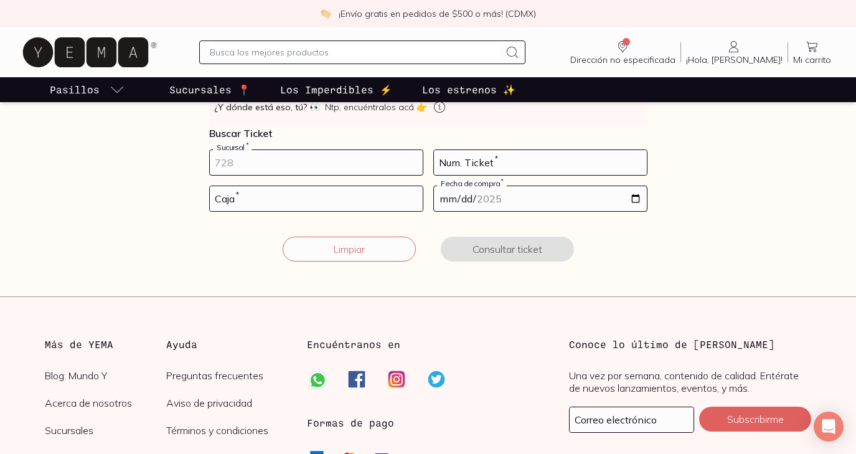
click at [342, 156] on input "number" at bounding box center [316, 162] width 213 height 25
